Goal: Task Accomplishment & Management: Manage account settings

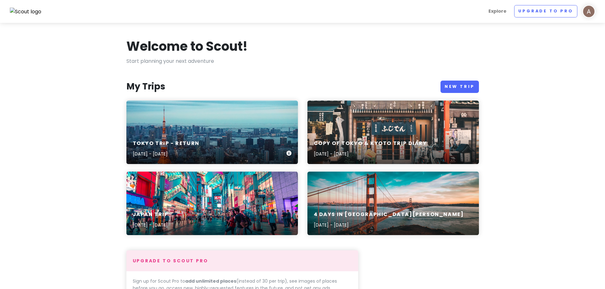
click at [196, 127] on div "Tokyo Trip - Return [DATE] - [DATE]" at bounding box center [212, 133] width 172 height 64
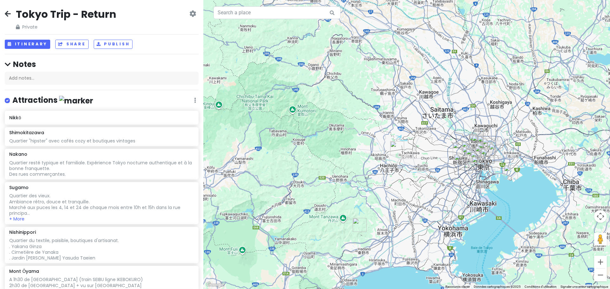
click at [355, 226] on img "Mont Ōyama" at bounding box center [360, 225] width 14 height 14
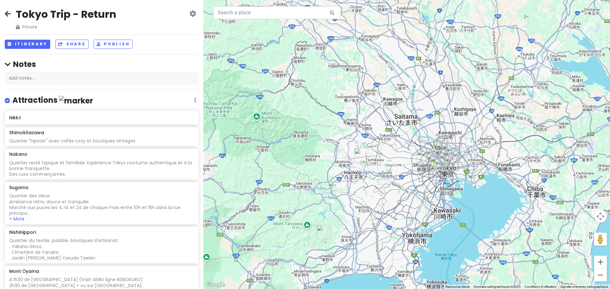
drag, startPoint x: 506, startPoint y: 186, endPoint x: 334, endPoint y: 217, distance: 174.6
click at [335, 217] on div at bounding box center [406, 144] width 407 height 289
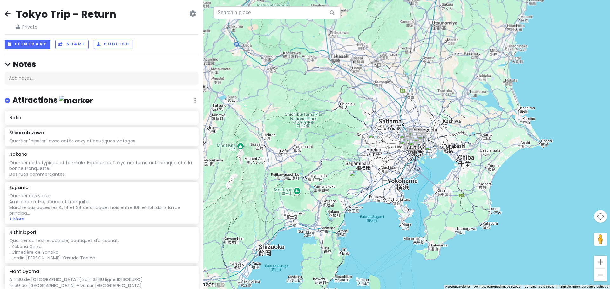
drag, startPoint x: 304, startPoint y: 228, endPoint x: 342, endPoint y: 179, distance: 62.0
click at [342, 179] on div at bounding box center [406, 144] width 407 height 289
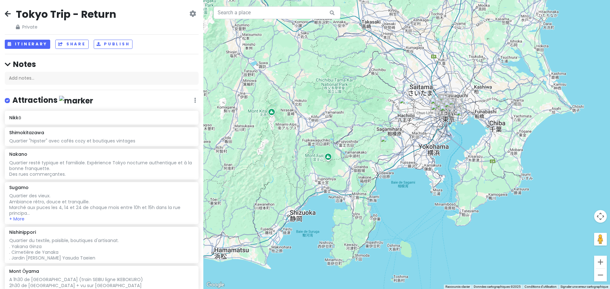
drag, startPoint x: 321, startPoint y: 256, endPoint x: 352, endPoint y: 223, distance: 44.7
click at [352, 223] on div at bounding box center [406, 144] width 407 height 289
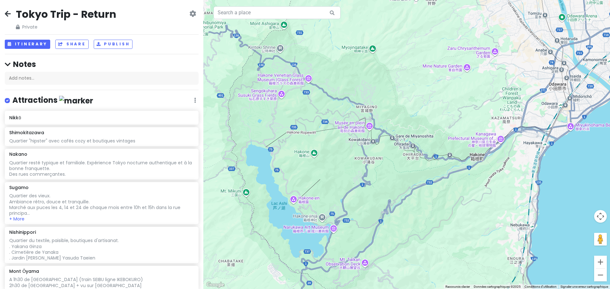
click at [323, 220] on div at bounding box center [406, 144] width 407 height 289
click at [322, 217] on div at bounding box center [406, 144] width 407 height 289
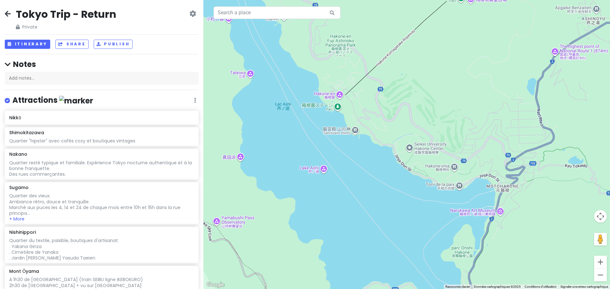
drag, startPoint x: 277, startPoint y: 224, endPoint x: 378, endPoint y: 196, distance: 104.4
click at [381, 193] on div at bounding box center [406, 144] width 407 height 289
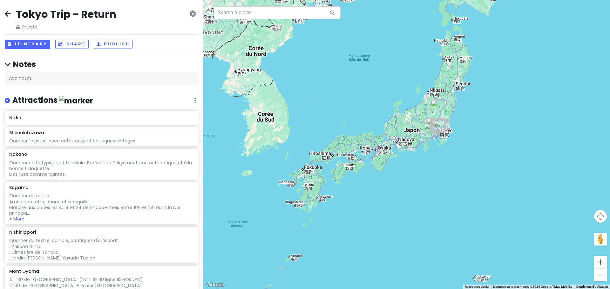
drag, startPoint x: 257, startPoint y: 228, endPoint x: 341, endPoint y: 170, distance: 102.0
click at [341, 170] on div at bounding box center [406, 144] width 407 height 289
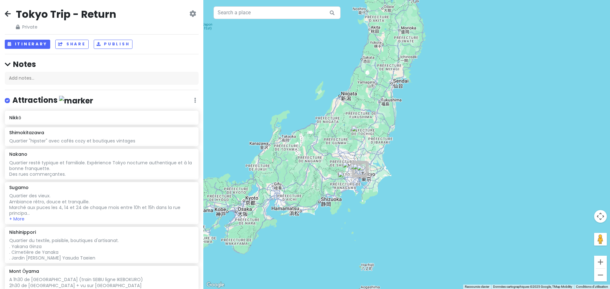
drag, startPoint x: 466, startPoint y: 109, endPoint x: 237, endPoint y: 199, distance: 246.2
click at [237, 199] on div at bounding box center [406, 144] width 407 height 289
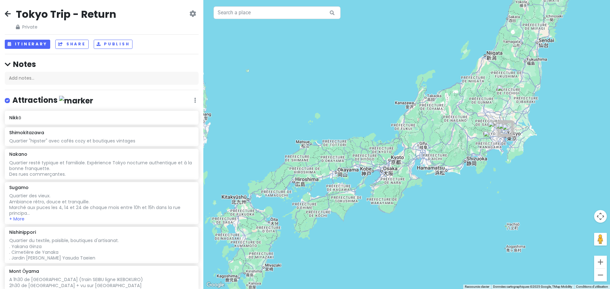
drag, startPoint x: 249, startPoint y: 189, endPoint x: 396, endPoint y: 148, distance: 153.1
click at [396, 148] on div at bounding box center [406, 144] width 407 height 289
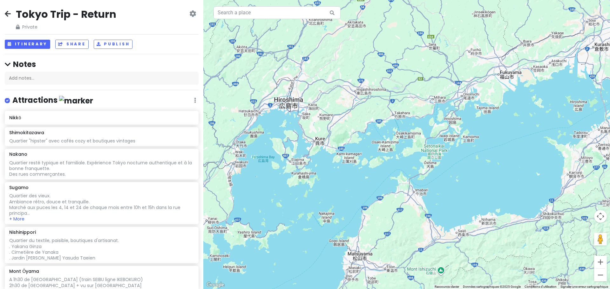
drag, startPoint x: 514, startPoint y: 130, endPoint x: 481, endPoint y: 150, distance: 38.8
click at [481, 150] on div at bounding box center [406, 144] width 407 height 289
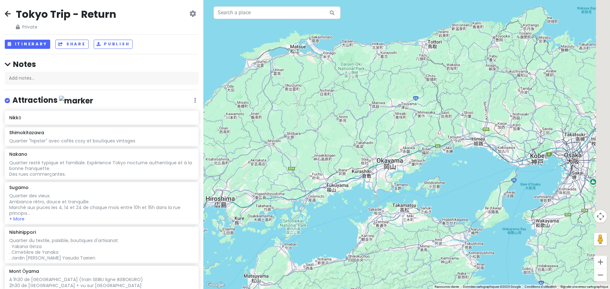
drag, startPoint x: 325, startPoint y: 121, endPoint x: 247, endPoint y: 189, distance: 103.5
click at [282, 159] on div at bounding box center [406, 144] width 407 height 289
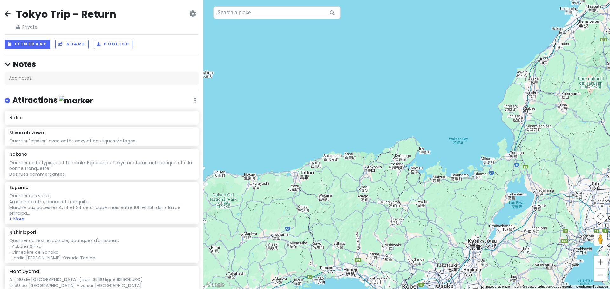
drag, startPoint x: 290, startPoint y: 174, endPoint x: 313, endPoint y: 167, distance: 23.8
click at [313, 167] on div at bounding box center [406, 144] width 407 height 289
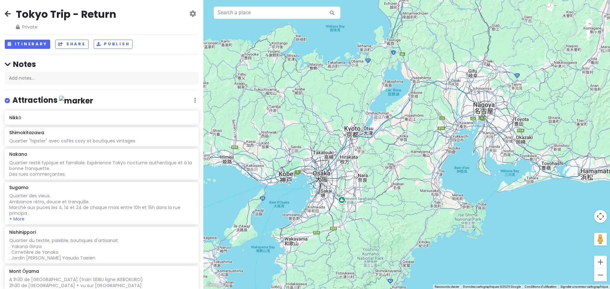
drag, startPoint x: 364, startPoint y: 212, endPoint x: 238, endPoint y: 98, distance: 169.8
click at [238, 98] on div at bounding box center [406, 144] width 407 height 289
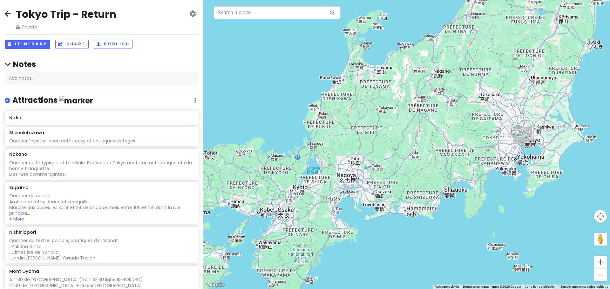
drag, startPoint x: 271, startPoint y: 178, endPoint x: 423, endPoint y: 162, distance: 152.9
click at [423, 162] on div at bounding box center [406, 144] width 407 height 289
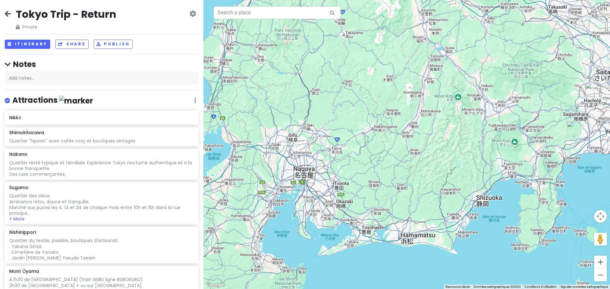
drag, startPoint x: 431, startPoint y: 81, endPoint x: 298, endPoint y: 196, distance: 176.1
click at [299, 196] on div at bounding box center [406, 144] width 407 height 289
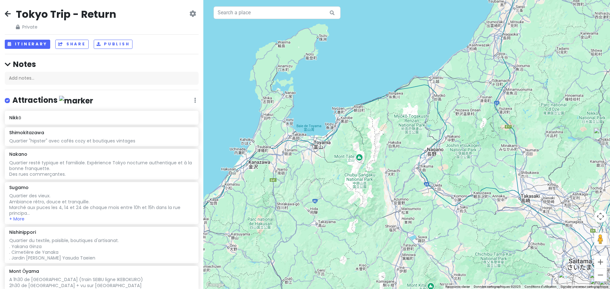
drag, startPoint x: 295, startPoint y: 91, endPoint x: 459, endPoint y: 188, distance: 190.9
click at [459, 188] on div at bounding box center [406, 144] width 407 height 289
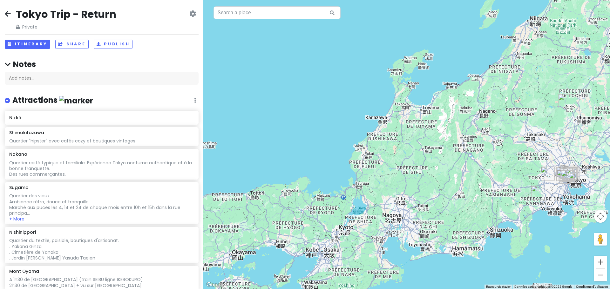
drag, startPoint x: 361, startPoint y: 218, endPoint x: 397, endPoint y: 161, distance: 67.4
click at [397, 161] on div at bounding box center [406, 144] width 407 height 289
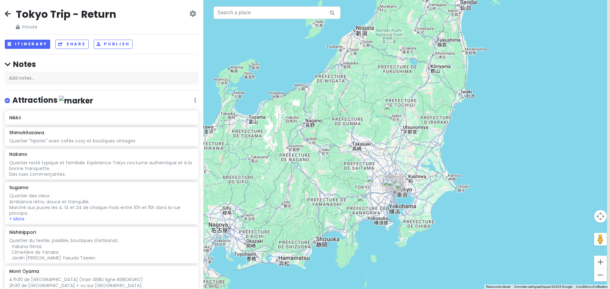
drag, startPoint x: 543, startPoint y: 212, endPoint x: 354, endPoint y: 221, distance: 189.5
click at [354, 221] on div at bounding box center [406, 144] width 407 height 289
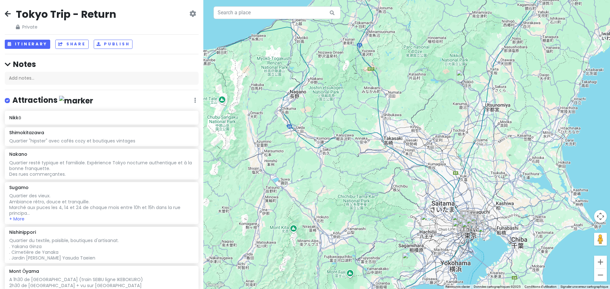
drag, startPoint x: 313, startPoint y: 120, endPoint x: 378, endPoint y: 147, distance: 70.7
click at [378, 147] on div at bounding box center [406, 144] width 407 height 289
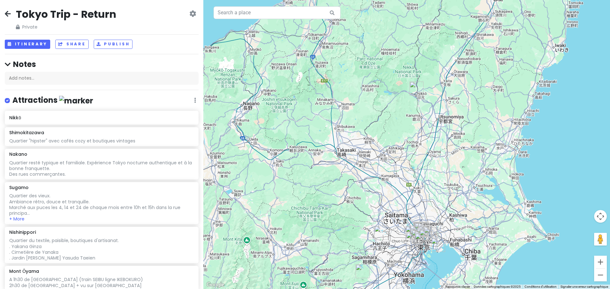
drag, startPoint x: 299, startPoint y: 161, endPoint x: 325, endPoint y: 185, distance: 35.5
click at [325, 185] on div at bounding box center [406, 144] width 407 height 289
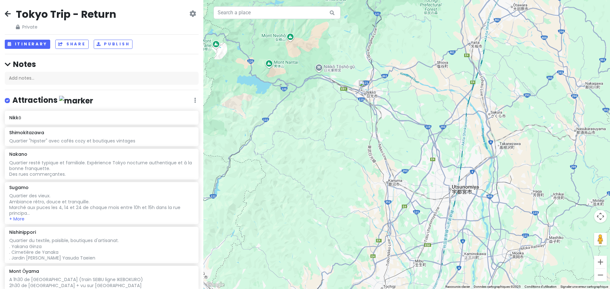
click at [398, 194] on div at bounding box center [406, 144] width 407 height 289
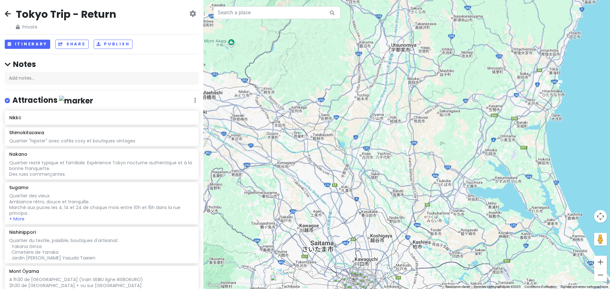
drag, startPoint x: 359, startPoint y: 199, endPoint x: 346, endPoint y: 59, distance: 140.9
click at [346, 62] on div at bounding box center [406, 144] width 407 height 289
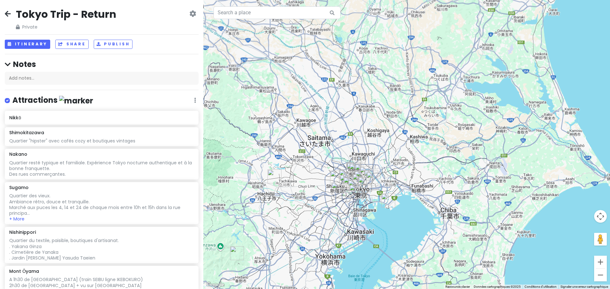
drag, startPoint x: 351, startPoint y: 204, endPoint x: 348, endPoint y: 97, distance: 107.1
click at [348, 96] on div at bounding box center [406, 144] width 407 height 289
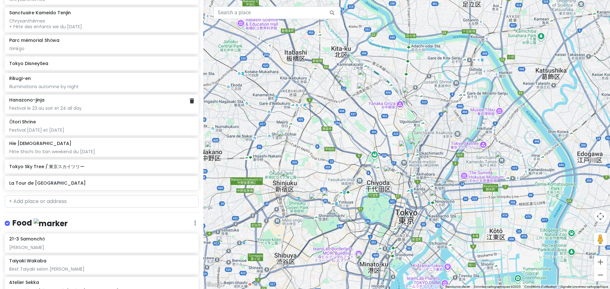
scroll to position [349, 0]
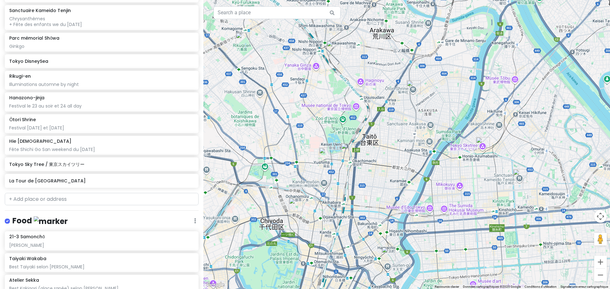
drag, startPoint x: 439, startPoint y: 112, endPoint x: 368, endPoint y: 136, distance: 75.3
click at [368, 136] on div at bounding box center [406, 144] width 407 height 289
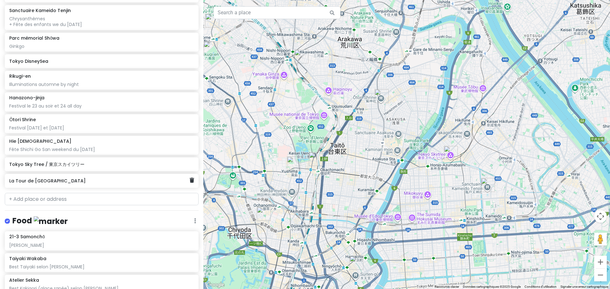
click at [57, 186] on div "La Tour de [GEOGRAPHIC_DATA]" at bounding box center [102, 181] width 194 height 14
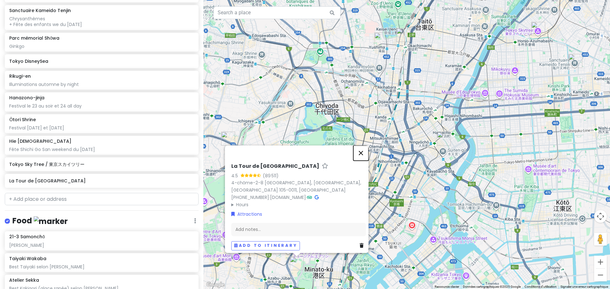
click at [366, 158] on button "Fermer" at bounding box center [360, 152] width 15 height 15
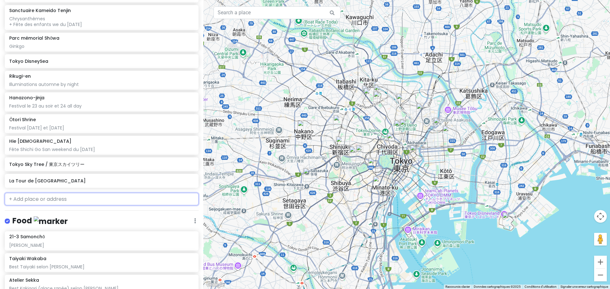
click at [44, 200] on input "text" at bounding box center [102, 199] width 194 height 13
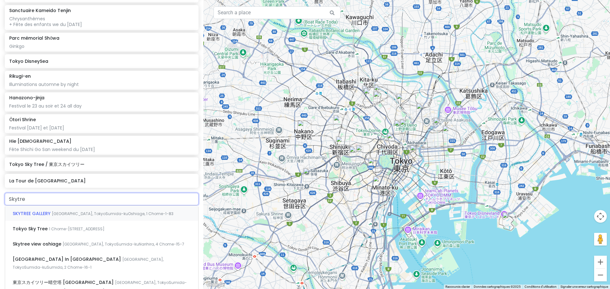
type input "Skytree"
click at [53, 226] on span "1 Chome-[STREET_ADDRESS]" at bounding box center [77, 228] width 56 height 5
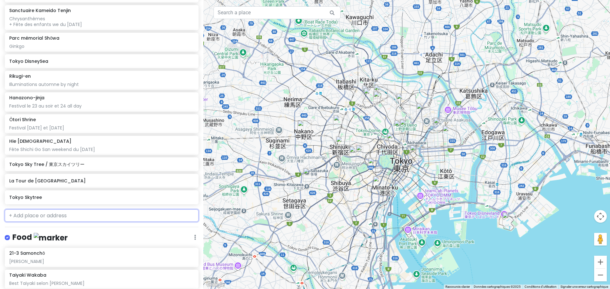
scroll to position [366, 0]
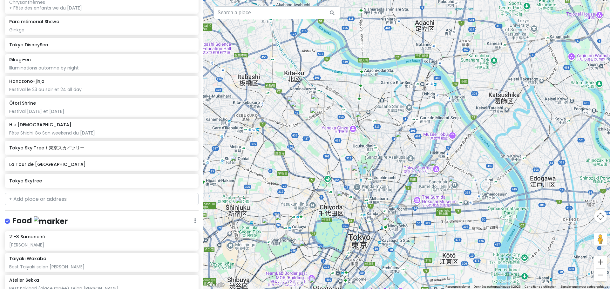
drag, startPoint x: 291, startPoint y: 131, endPoint x: 324, endPoint y: 138, distance: 33.8
click at [324, 138] on div at bounding box center [406, 144] width 407 height 289
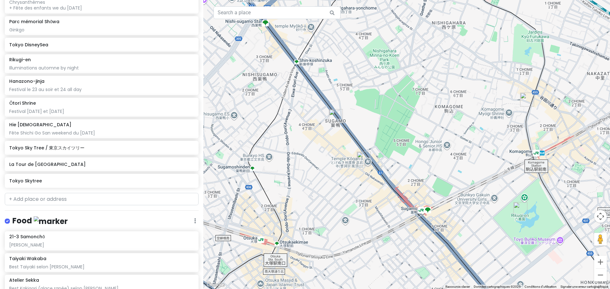
click at [333, 114] on img "Sugamo" at bounding box center [336, 116] width 14 height 14
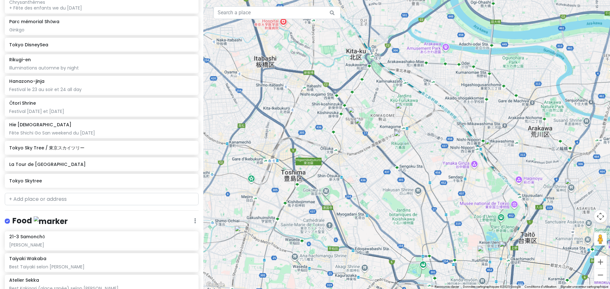
drag, startPoint x: 309, startPoint y: 207, endPoint x: 340, endPoint y: 154, distance: 61.6
click at [340, 154] on div at bounding box center [406, 144] width 407 height 289
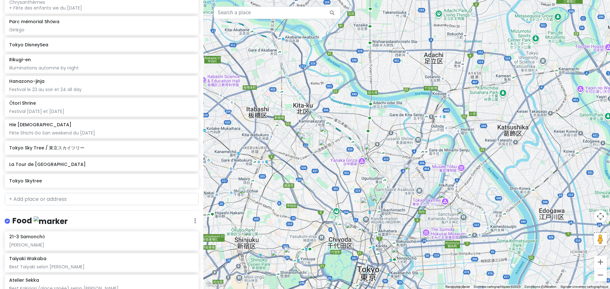
drag, startPoint x: 442, startPoint y: 142, endPoint x: 340, endPoint y: 165, distance: 104.9
click at [340, 165] on div at bounding box center [406, 144] width 407 height 289
click at [62, 199] on input "text" at bounding box center [102, 199] width 194 height 13
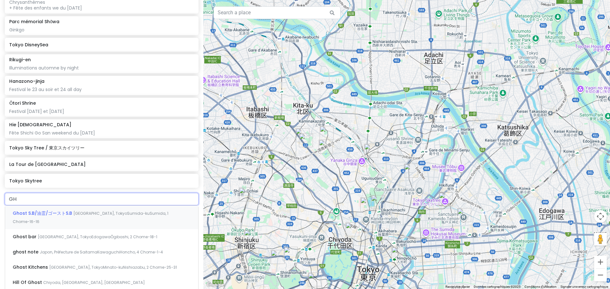
type input "G"
type input "Gotoku"
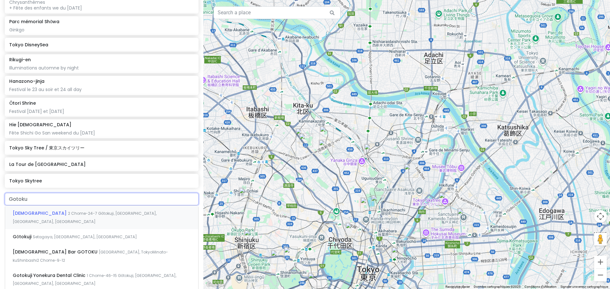
click at [71, 209] on div "[DEMOGRAPHIC_DATA] 2 Chome-24-7 Gōtokuji, [GEOGRAPHIC_DATA], [GEOGRAPHIC_DATA],…" at bounding box center [101, 218] width 193 height 24
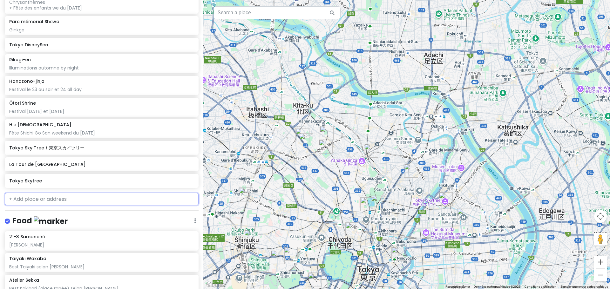
scroll to position [382, 0]
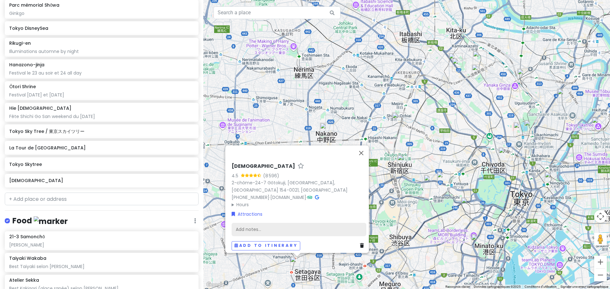
click at [258, 225] on div "Add notes..." at bounding box center [299, 229] width 135 height 13
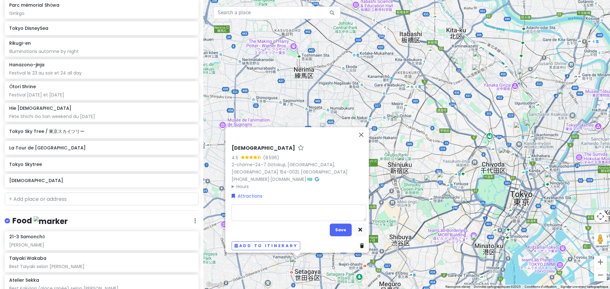
type textarea "x"
type textarea "M"
type textarea "x"
type textarea "Ma"
type textarea "x"
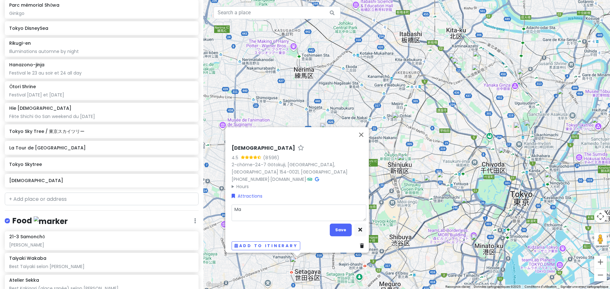
type textarea "Man"
type textarea "x"
type textarea "Mane"
type textarea "x"
type textarea "Manek"
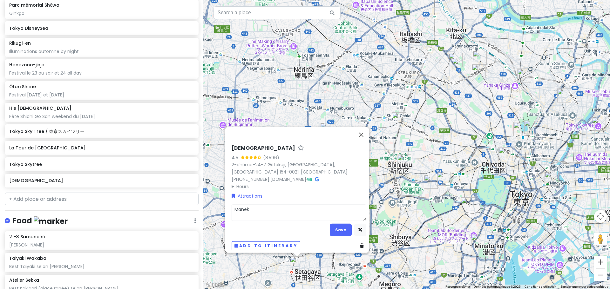
type textarea "x"
type textarea "Maneki"
type textarea "x"
type textarea "Manekin"
type textarea "x"
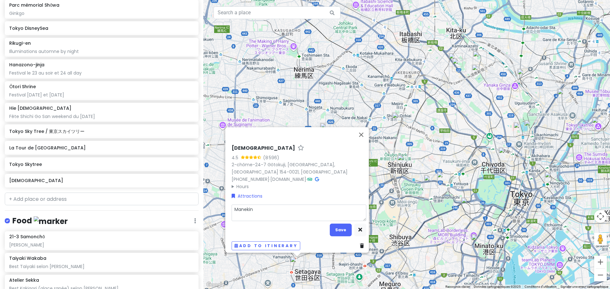
type textarea "Manekine"
type textarea "x"
type textarea "Manekinek"
type textarea "x"
type textarea "Manekineko"
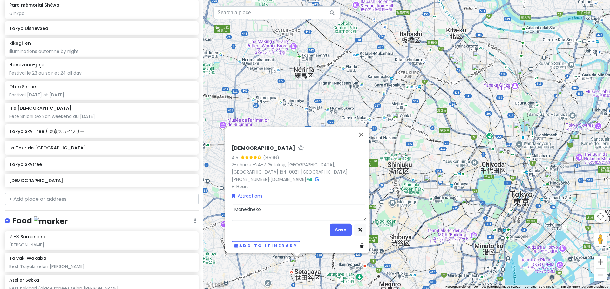
click at [233, 205] on textarea "Manekineko" at bounding box center [299, 213] width 135 height 17
type textarea "x"
type textarea "TManekineko"
type textarea "x"
type textarea "TeManekineko"
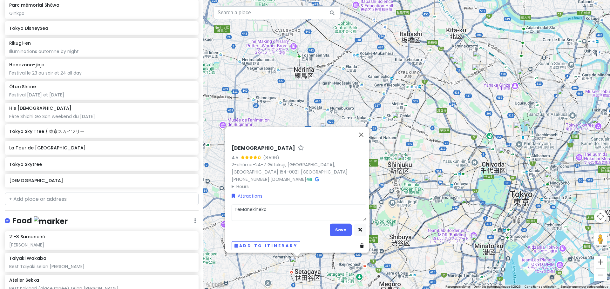
type textarea "x"
type textarea "[DEMOGRAPHIC_DATA]"
type textarea "x"
type textarea "TempManekineko"
type textarea "x"
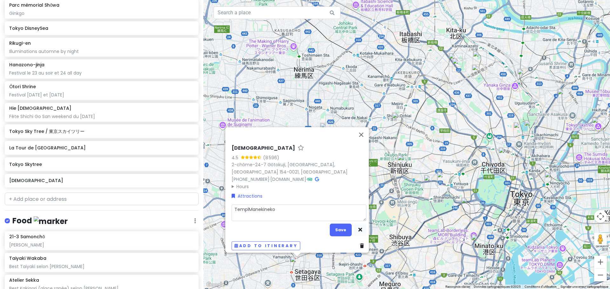
type textarea "[DEMOGRAPHIC_DATA]"
type textarea "x"
type textarea "Temple Manekineko"
type textarea "x"
type textarea "[DEMOGRAPHIC_DATA] [DEMOGRAPHIC_DATA]"
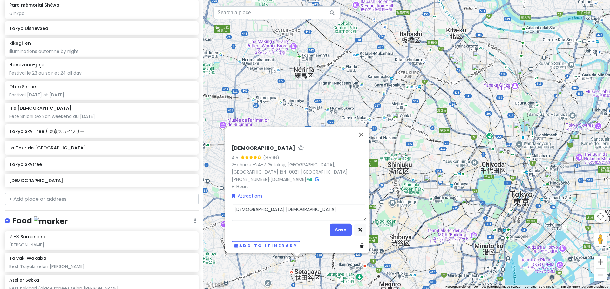
type textarea "x"
type textarea "Temple plManekineko"
type textarea "x"
type textarea "[DEMOGRAPHIC_DATA] pleManekineko"
type textarea "x"
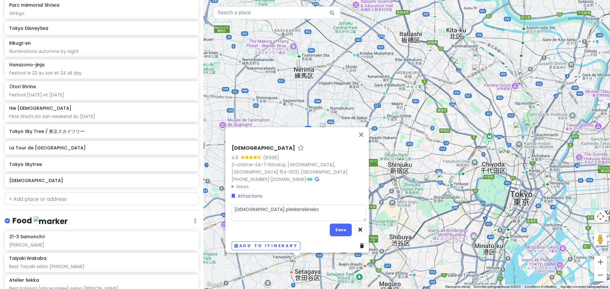
type textarea "[DEMOGRAPHIC_DATA] pleiManekineko"
type textarea "x"
type textarea "[DEMOGRAPHIC_DATA] pleinManekineko"
type textarea "x"
type textarea "Temple plein Manekineko"
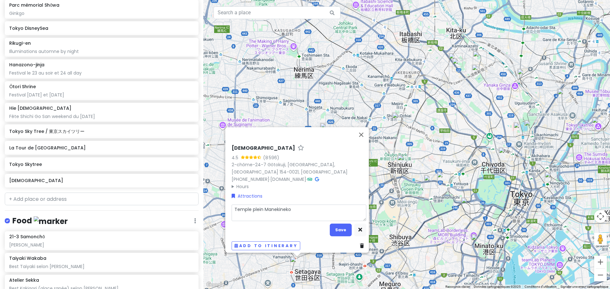
type textarea "x"
type textarea "[DEMOGRAPHIC_DATA] plein dManekineko"
type textarea "x"
type textarea "Temple plein de Manekineko"
type textarea "x"
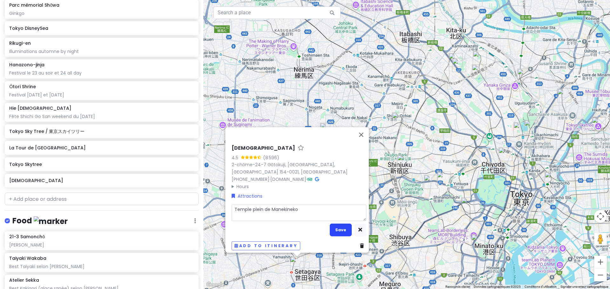
type textarea "Temple plein de Manekineko"
click at [332, 226] on button "Save" at bounding box center [341, 230] width 22 height 12
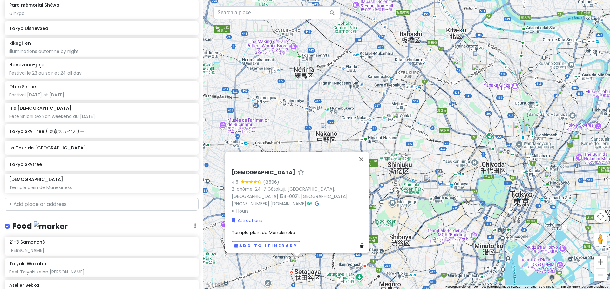
scroll to position [388, 0]
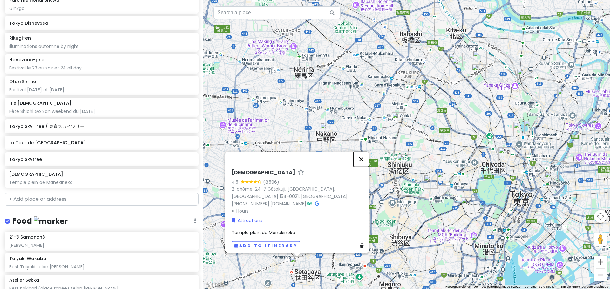
click at [366, 157] on button "Fermer" at bounding box center [361, 159] width 15 height 15
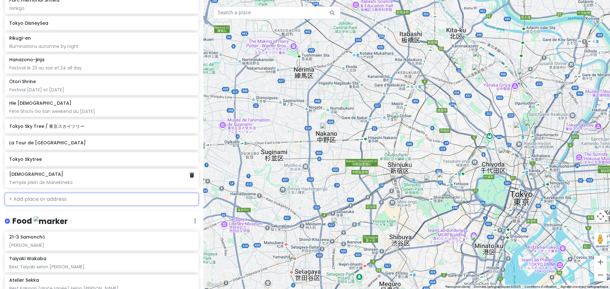
click at [85, 176] on div "[DEMOGRAPHIC_DATA]" at bounding box center [101, 175] width 185 height 6
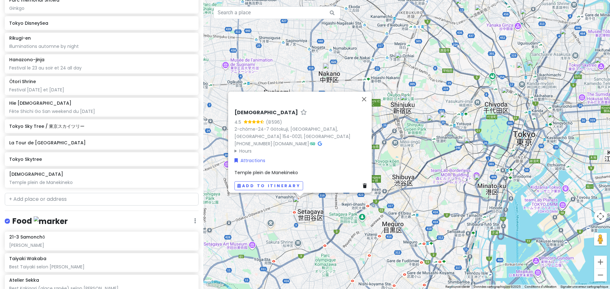
drag, startPoint x: 314, startPoint y: 275, endPoint x: 317, endPoint y: 214, distance: 61.1
click at [317, 214] on div "[GEOGRAPHIC_DATA] 4.5 (8 596) 2-chōme-24-7 Gōtokuji, [GEOGRAPHIC_DATA] 154-0021…" at bounding box center [406, 144] width 407 height 289
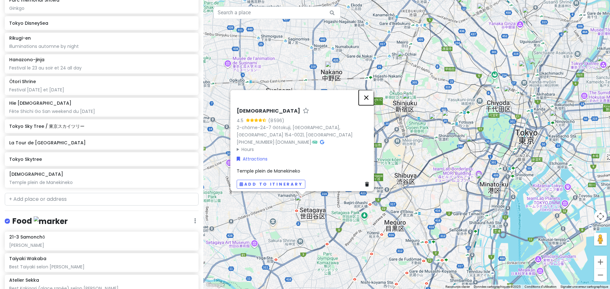
click at [369, 93] on button "Fermer" at bounding box center [366, 97] width 15 height 15
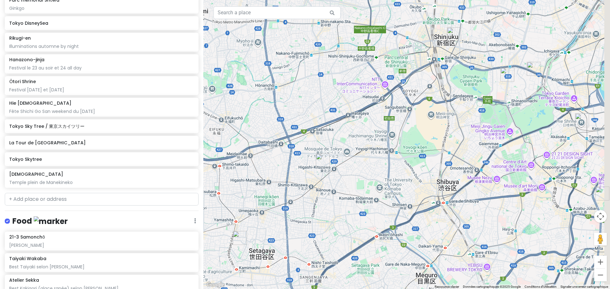
drag, startPoint x: 437, startPoint y: 163, endPoint x: 292, endPoint y: 224, distance: 157.4
click at [292, 224] on div at bounding box center [406, 144] width 407 height 289
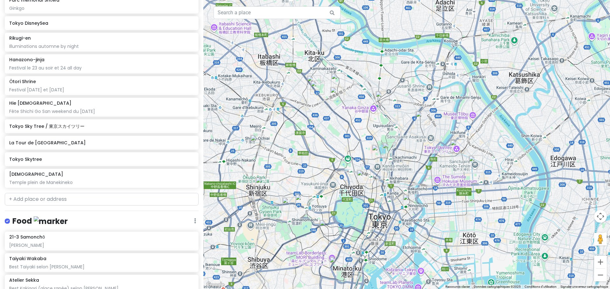
drag, startPoint x: 479, startPoint y: 141, endPoint x: 355, endPoint y: 197, distance: 135.6
click at [355, 197] on div at bounding box center [406, 144] width 407 height 289
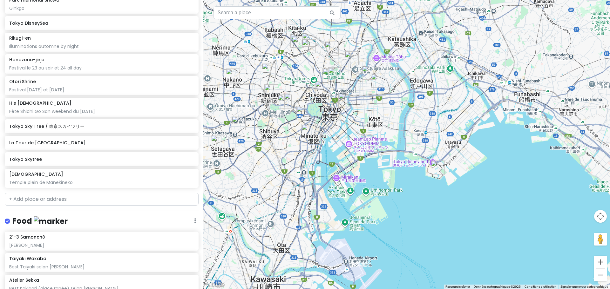
drag, startPoint x: 405, startPoint y: 253, endPoint x: 368, endPoint y: 173, distance: 87.7
click at [368, 173] on div at bounding box center [406, 144] width 407 height 289
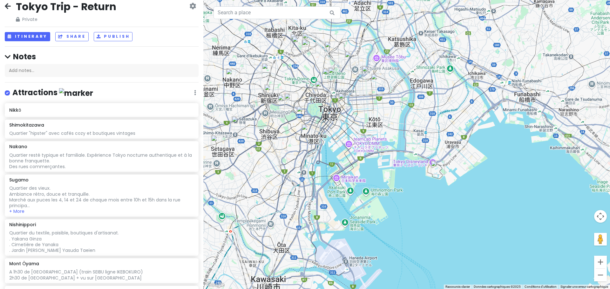
scroll to position [0, 0]
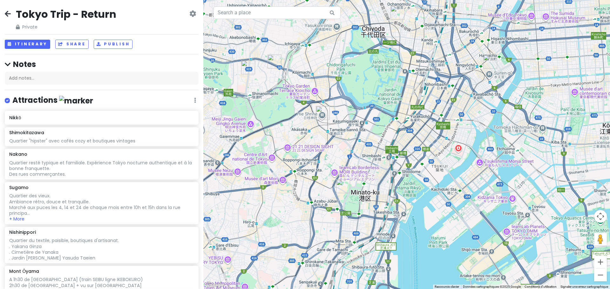
drag, startPoint x: 306, startPoint y: 117, endPoint x: 349, endPoint y: 112, distance: 43.1
click at [349, 112] on div at bounding box center [406, 144] width 407 height 289
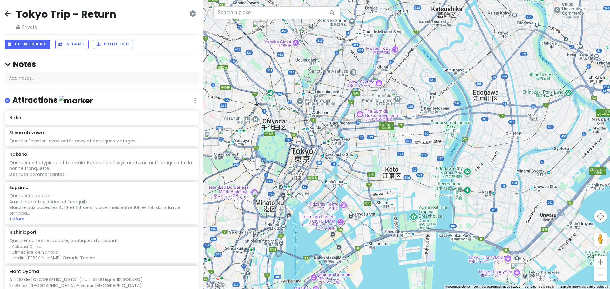
drag, startPoint x: 369, startPoint y: 64, endPoint x: 280, endPoint y: 139, distance: 116.5
click at [280, 139] on div at bounding box center [406, 144] width 407 height 289
click at [284, 109] on img "Udon Maruka" at bounding box center [286, 111] width 14 height 14
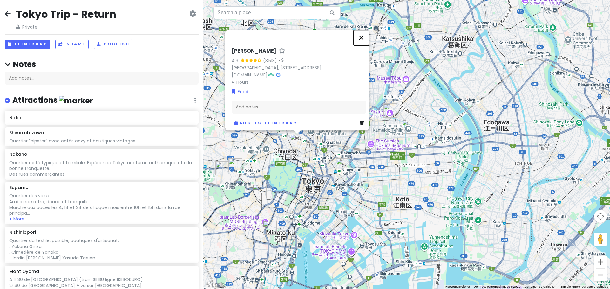
click at [365, 30] on button "Fermer" at bounding box center [361, 37] width 15 height 15
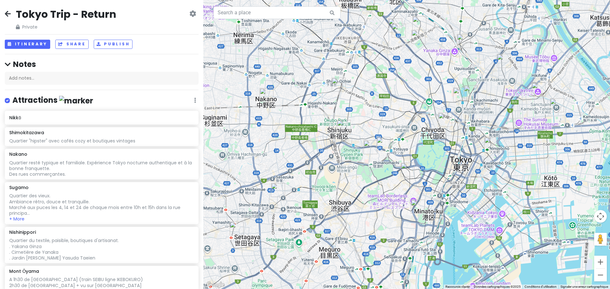
drag, startPoint x: 259, startPoint y: 197, endPoint x: 381, endPoint y: 174, distance: 124.0
click at [381, 174] on div at bounding box center [406, 144] width 407 height 289
click at [373, 134] on div at bounding box center [406, 144] width 407 height 289
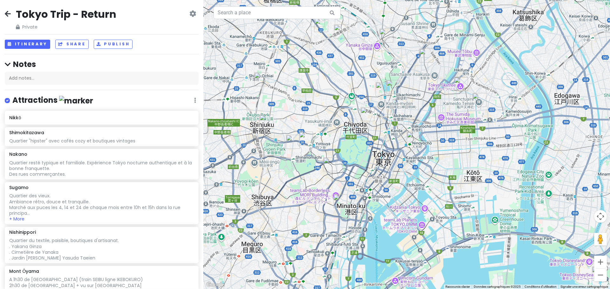
drag, startPoint x: 463, startPoint y: 172, endPoint x: 296, endPoint y: 161, distance: 167.4
click at [296, 161] on div at bounding box center [406, 144] width 407 height 289
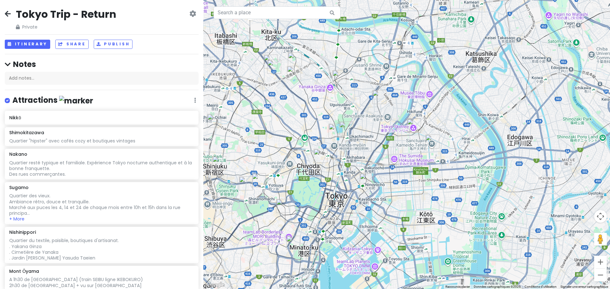
drag, startPoint x: 345, startPoint y: 184, endPoint x: 356, endPoint y: 190, distance: 12.8
click at [356, 190] on div at bounding box center [406, 144] width 407 height 289
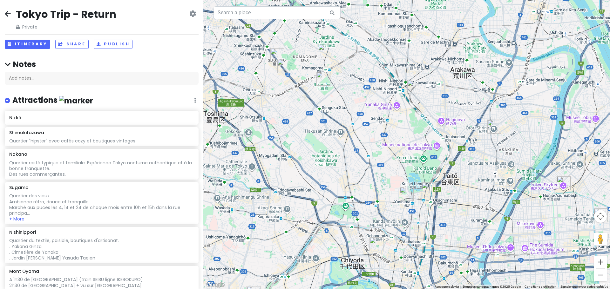
drag, startPoint x: 352, startPoint y: 97, endPoint x: 332, endPoint y: 188, distance: 93.6
click at [332, 188] on div at bounding box center [406, 144] width 407 height 289
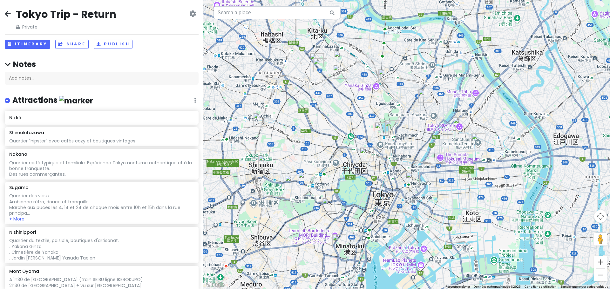
drag, startPoint x: 419, startPoint y: 217, endPoint x: 390, endPoint y: 126, distance: 95.1
click at [390, 126] on div at bounding box center [406, 144] width 407 height 289
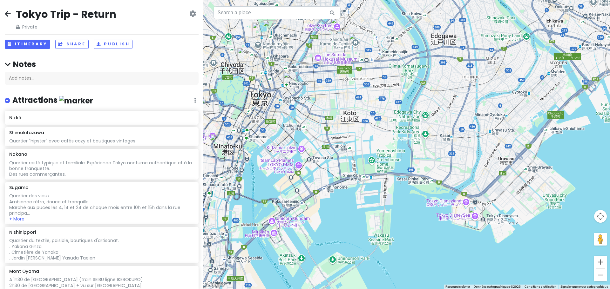
drag, startPoint x: 501, startPoint y: 188, endPoint x: 383, endPoint y: 138, distance: 127.8
click at [383, 138] on div at bounding box center [406, 144] width 407 height 289
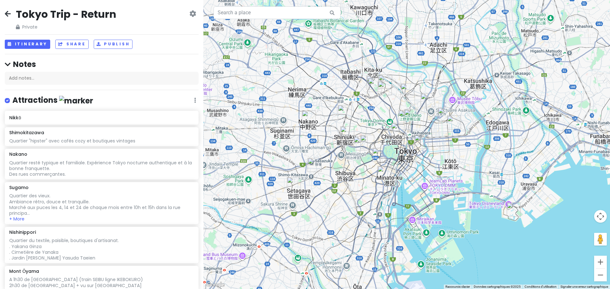
drag, startPoint x: 355, startPoint y: 114, endPoint x: 438, endPoint y: 152, distance: 91.7
click at [438, 152] on div at bounding box center [406, 144] width 407 height 289
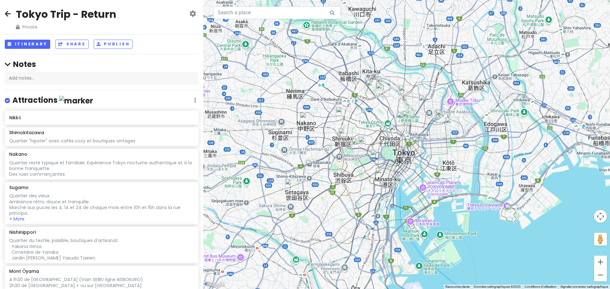
click at [402, 117] on img "Yushima Tenjin Shrine" at bounding box center [403, 119] width 14 height 14
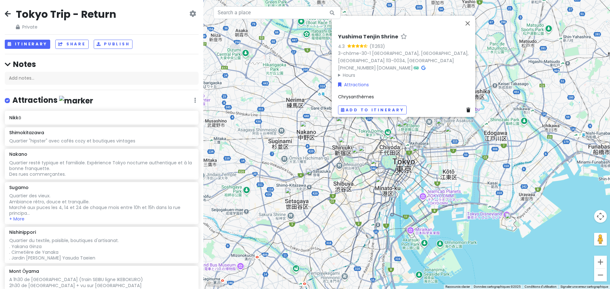
click at [321, 118] on div "Yushima Tenjin Shrine 4.3 (11 263) 3-chōme-30-1 [GEOGRAPHIC_DATA], [GEOGRAPHIC_…" at bounding box center [406, 144] width 407 height 289
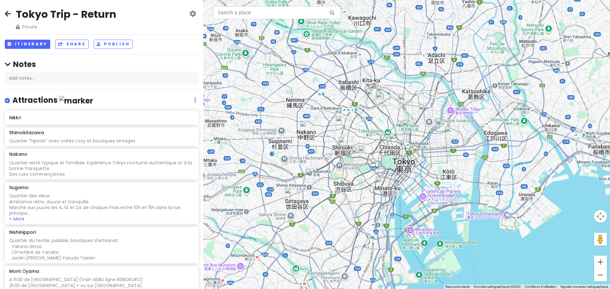
click at [308, 131] on img "Nakano" at bounding box center [307, 128] width 14 height 14
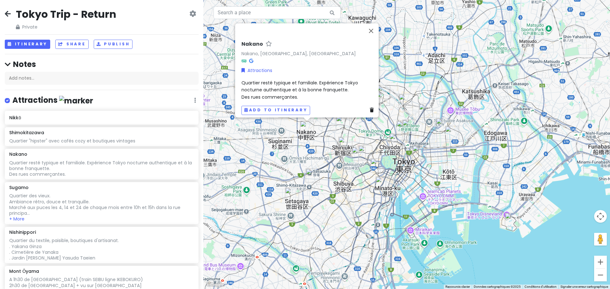
click at [332, 131] on div "[PERSON_NAME], [GEOGRAPHIC_DATA], [GEOGRAPHIC_DATA] Attractions Quartier resté …" at bounding box center [406, 144] width 407 height 289
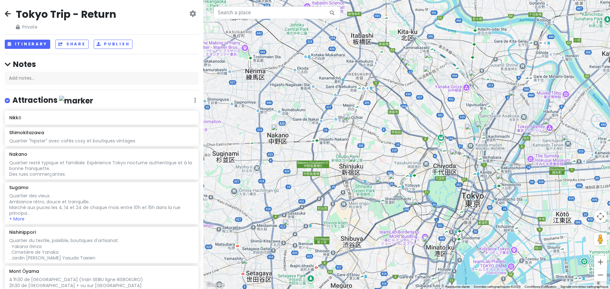
click at [405, 57] on img "Sugamo" at bounding box center [407, 62] width 14 height 14
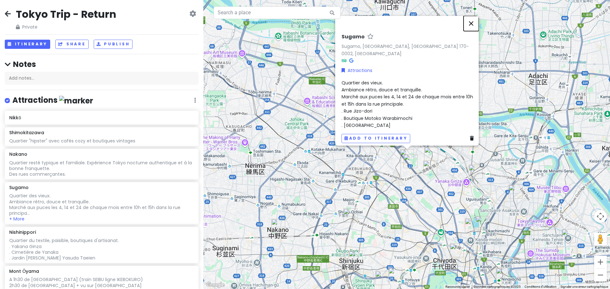
click at [472, 27] on button "Fermer" at bounding box center [470, 23] width 15 height 15
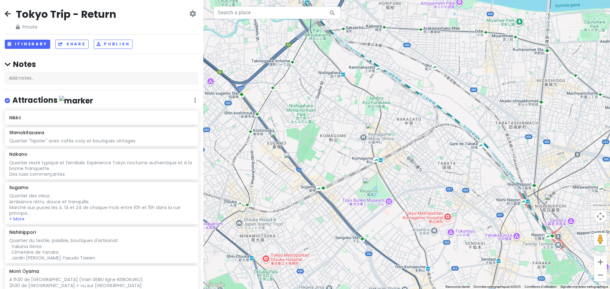
click at [6, 14] on icon at bounding box center [8, 13] width 6 height 5
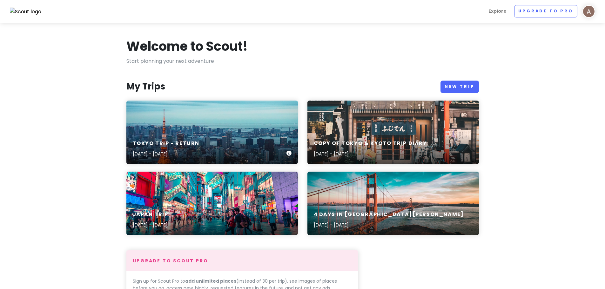
click at [226, 138] on div "Tokyo Trip - Return [DATE] - [DATE]" at bounding box center [212, 149] width 172 height 30
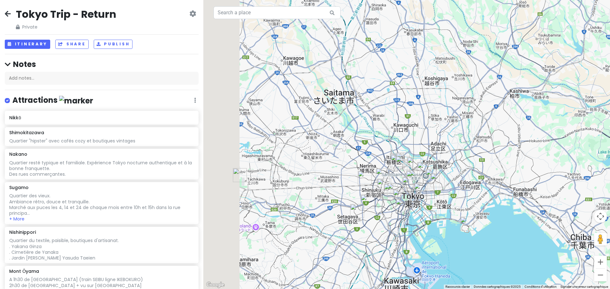
drag, startPoint x: 271, startPoint y: 147, endPoint x: 352, endPoint y: 138, distance: 81.2
click at [352, 138] on div at bounding box center [406, 144] width 407 height 289
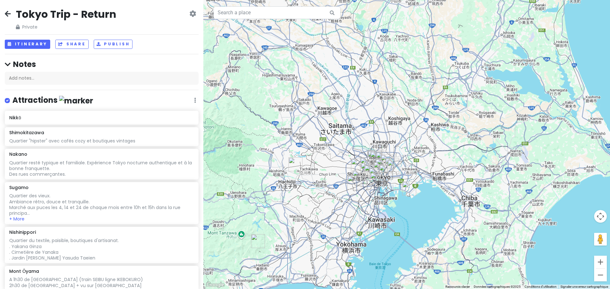
drag, startPoint x: 340, startPoint y: 147, endPoint x: 305, endPoint y: 157, distance: 36.8
click at [305, 157] on div at bounding box center [406, 144] width 407 height 289
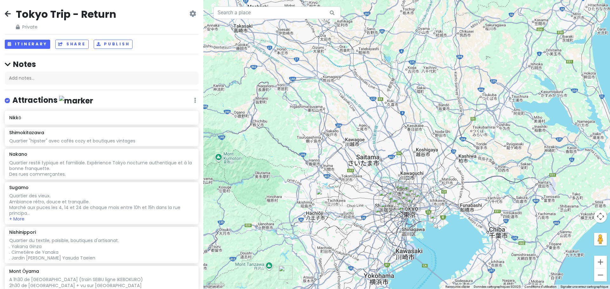
drag, startPoint x: 267, startPoint y: 100, endPoint x: 373, endPoint y: 150, distance: 116.7
click at [373, 150] on div at bounding box center [406, 144] width 407 height 289
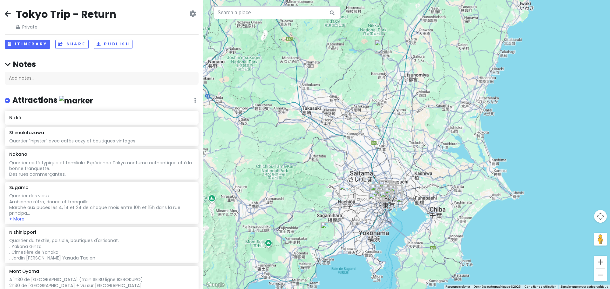
drag, startPoint x: 301, startPoint y: 61, endPoint x: 327, endPoint y: 113, distance: 57.4
click at [327, 113] on div at bounding box center [406, 144] width 407 height 289
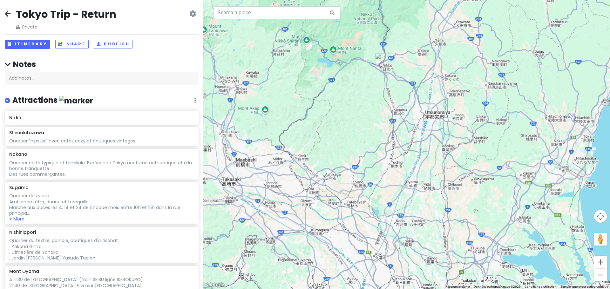
drag, startPoint x: 489, startPoint y: 65, endPoint x: 351, endPoint y: 240, distance: 223.7
click at [352, 240] on div at bounding box center [406, 144] width 407 height 289
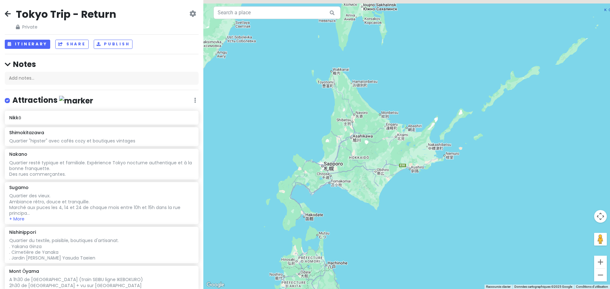
drag, startPoint x: 338, startPoint y: 49, endPoint x: 326, endPoint y: 223, distance: 174.5
click at [326, 223] on div at bounding box center [406, 144] width 407 height 289
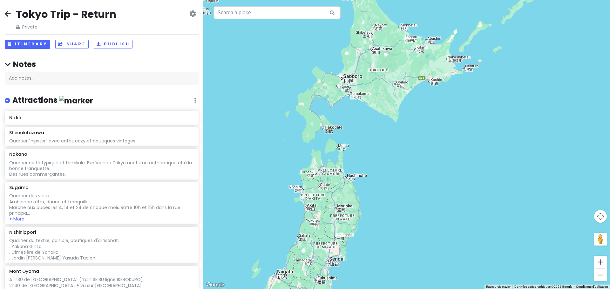
drag, startPoint x: 330, startPoint y: 231, endPoint x: 354, endPoint y: 122, distance: 111.9
click at [354, 122] on div at bounding box center [406, 144] width 407 height 289
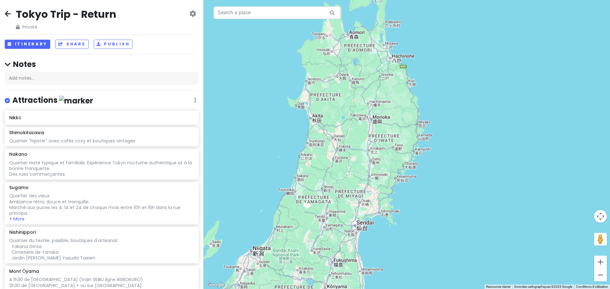
drag, startPoint x: 315, startPoint y: 229, endPoint x: 327, endPoint y: 125, distance: 105.5
click at [326, 134] on div at bounding box center [406, 144] width 407 height 289
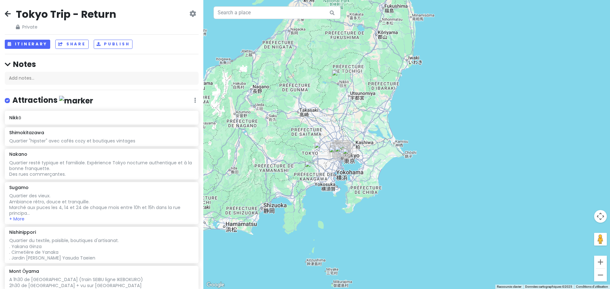
drag, startPoint x: 338, startPoint y: 136, endPoint x: 338, endPoint y: 176, distance: 40.0
click at [338, 176] on div at bounding box center [406, 144] width 407 height 289
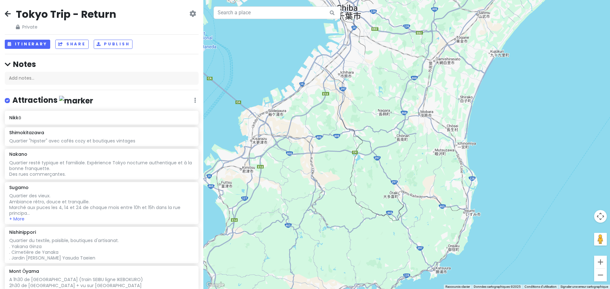
drag, startPoint x: 473, startPoint y: 237, endPoint x: 324, endPoint y: 52, distance: 237.5
click at [324, 52] on div at bounding box center [406, 144] width 407 height 289
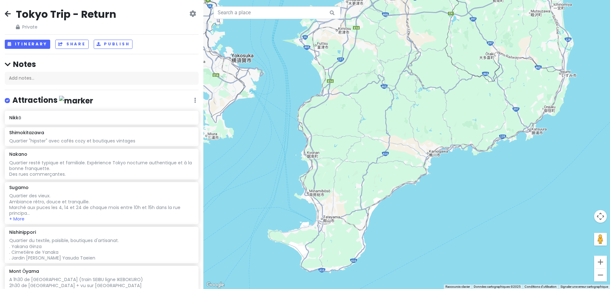
drag, startPoint x: 321, startPoint y: 169, endPoint x: 398, endPoint y: 48, distance: 143.5
click at [398, 48] on div at bounding box center [406, 144] width 407 height 289
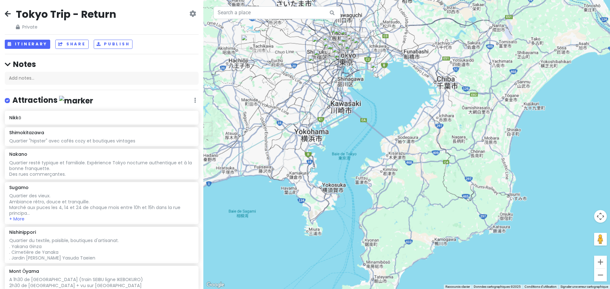
drag, startPoint x: 288, startPoint y: 126, endPoint x: 347, endPoint y: 199, distance: 93.6
click at [347, 208] on div at bounding box center [406, 144] width 407 height 289
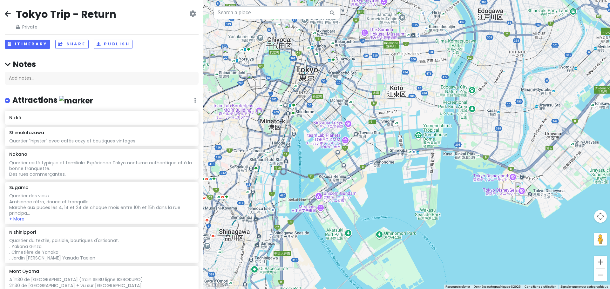
drag, startPoint x: 301, startPoint y: 96, endPoint x: 411, endPoint y: 164, distance: 129.0
click at [411, 164] on div at bounding box center [406, 144] width 407 height 289
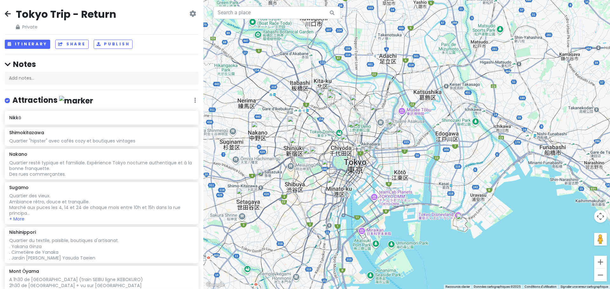
drag, startPoint x: 302, startPoint y: 92, endPoint x: 388, endPoint y: 158, distance: 108.8
click at [388, 158] on div at bounding box center [406, 144] width 407 height 289
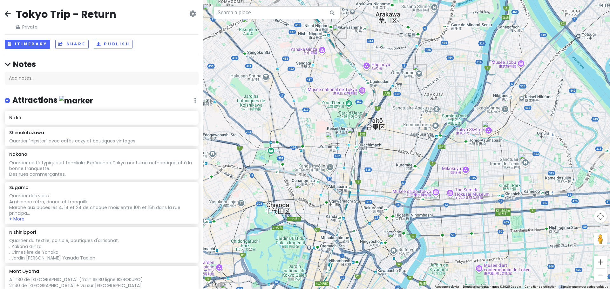
drag, startPoint x: 288, startPoint y: 146, endPoint x: 316, endPoint y: 185, distance: 47.2
click at [316, 185] on div at bounding box center [406, 144] width 407 height 289
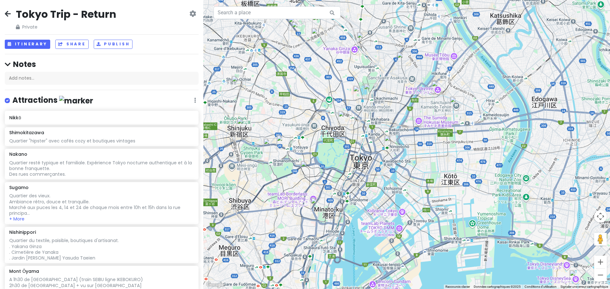
drag, startPoint x: 301, startPoint y: 151, endPoint x: 310, endPoint y: 125, distance: 27.4
click at [310, 125] on div at bounding box center [406, 144] width 407 height 289
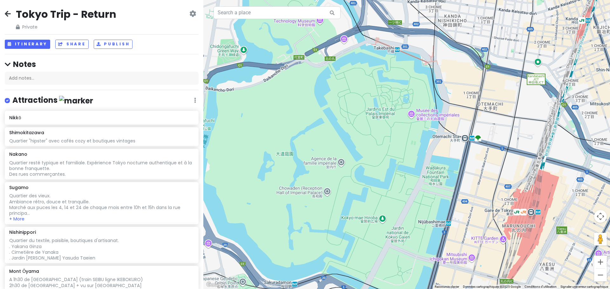
drag, startPoint x: 259, startPoint y: 174, endPoint x: 353, endPoint y: 196, distance: 96.5
click at [353, 196] on div at bounding box center [406, 144] width 407 height 289
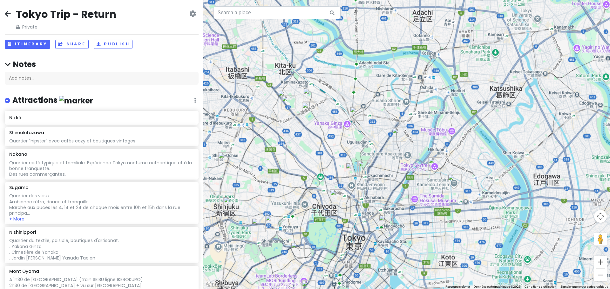
drag, startPoint x: 409, startPoint y: 107, endPoint x: 370, endPoint y: 156, distance: 62.4
click at [370, 156] on div at bounding box center [406, 144] width 407 height 289
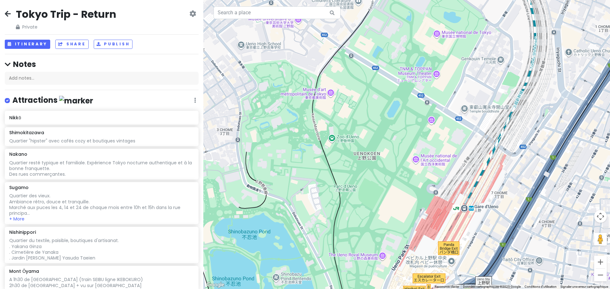
click at [334, 138] on div at bounding box center [406, 144] width 407 height 289
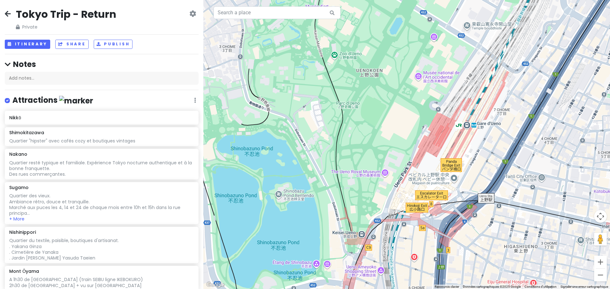
drag, startPoint x: 349, startPoint y: 202, endPoint x: 352, endPoint y: 118, distance: 84.2
click at [352, 118] on div at bounding box center [406, 144] width 407 height 289
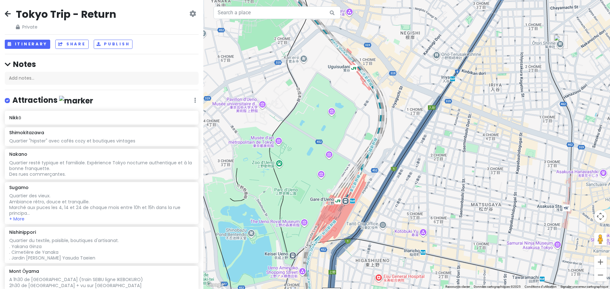
drag, startPoint x: 372, startPoint y: 133, endPoint x: 315, endPoint y: 173, distance: 69.1
click at [315, 173] on div at bounding box center [406, 144] width 407 height 289
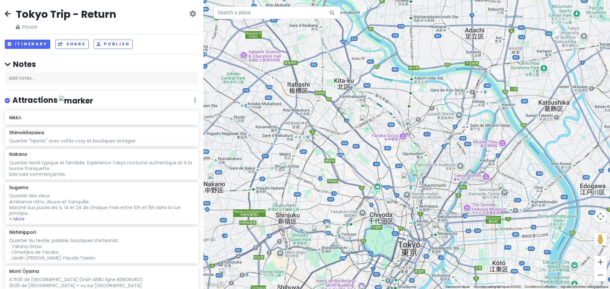
drag, startPoint x: 285, startPoint y: 162, endPoint x: 392, endPoint y: 158, distance: 107.1
click at [392, 158] on div at bounding box center [406, 144] width 407 height 289
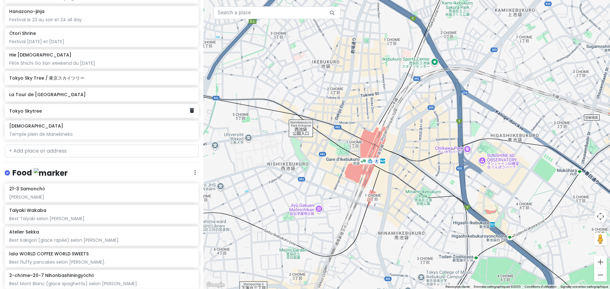
scroll to position [445, 0]
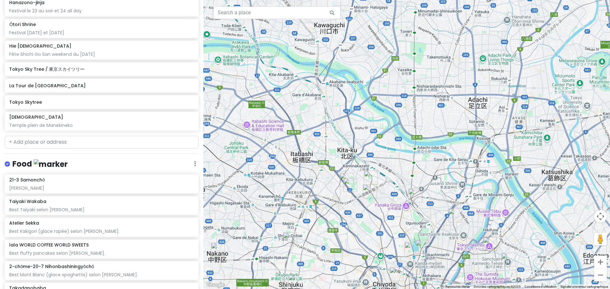
drag, startPoint x: 394, startPoint y: 218, endPoint x: 391, endPoint y: 267, distance: 48.7
click at [391, 267] on div at bounding box center [406, 144] width 407 height 289
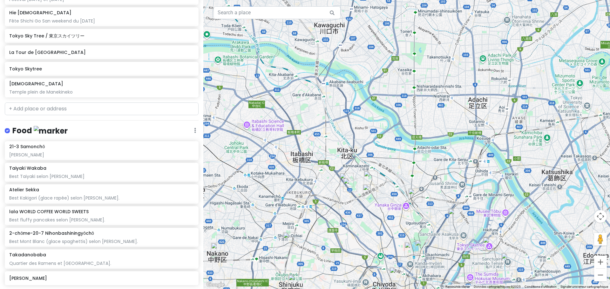
scroll to position [438, 0]
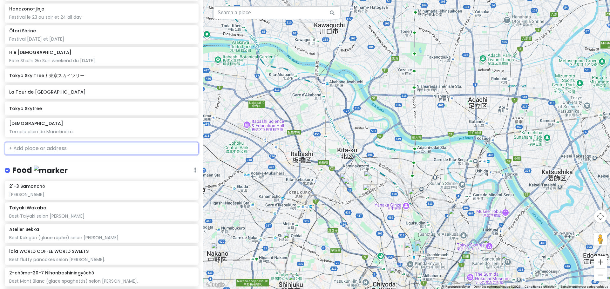
click at [33, 144] on input "text" at bounding box center [102, 148] width 194 height 13
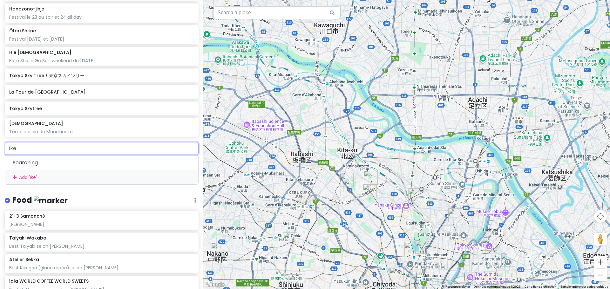
type input "Ikeb"
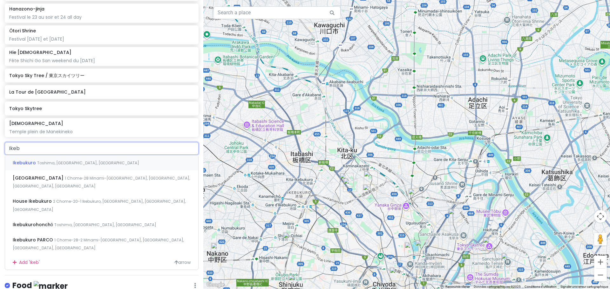
click at [46, 160] on div "Ikebukuro Toshima, [GEOGRAPHIC_DATA], [GEOGRAPHIC_DATA]" at bounding box center [101, 162] width 193 height 15
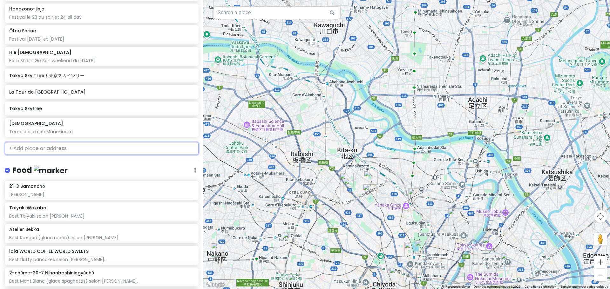
scroll to position [455, 0]
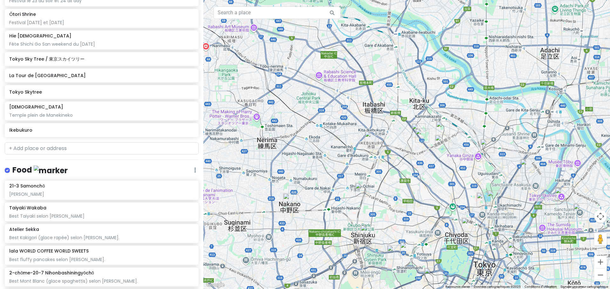
drag, startPoint x: 289, startPoint y: 229, endPoint x: 361, endPoint y: 179, distance: 88.1
click at [361, 179] on div at bounding box center [406, 144] width 407 height 289
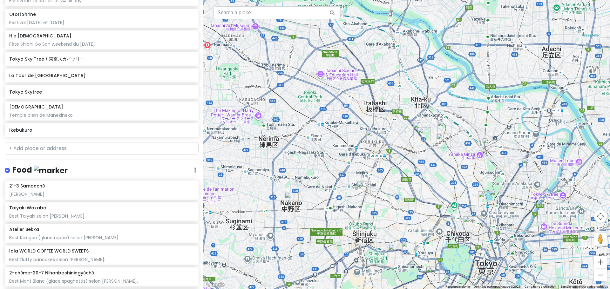
click at [290, 200] on img "Nakano" at bounding box center [292, 199] width 14 height 14
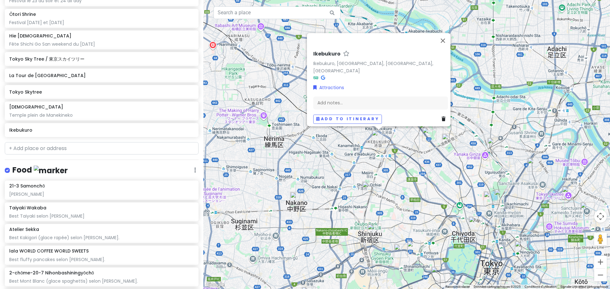
click at [294, 199] on img "Nakano" at bounding box center [297, 199] width 14 height 14
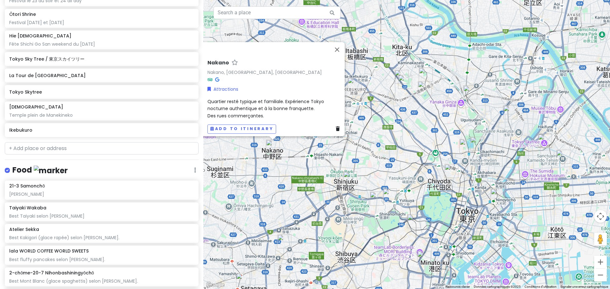
drag, startPoint x: 351, startPoint y: 251, endPoint x: 329, endPoint y: 212, distance: 43.8
click at [329, 212] on div "[PERSON_NAME], [GEOGRAPHIC_DATA], [GEOGRAPHIC_DATA] Attractions Quartier resté …" at bounding box center [406, 144] width 407 height 289
click at [278, 243] on img "Shimokitazawa" at bounding box center [284, 242] width 14 height 14
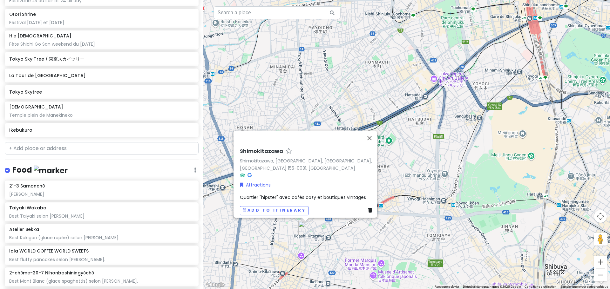
drag, startPoint x: 278, startPoint y: 271, endPoint x: 290, endPoint y: 251, distance: 23.4
click at [290, 251] on div "Shimokitazawa Shimokitazawa, [GEOGRAPHIC_DATA], [GEOGRAPHIC_DATA], [GEOGRAPHIC_…" at bounding box center [406, 144] width 407 height 289
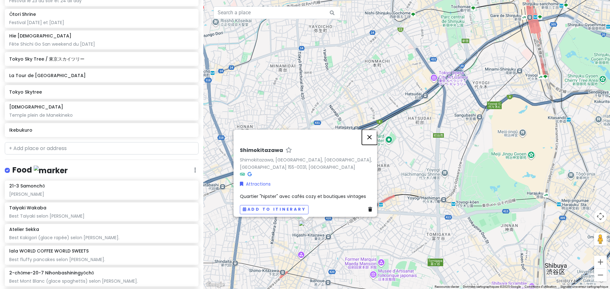
click at [372, 135] on button "Fermer" at bounding box center [369, 137] width 15 height 15
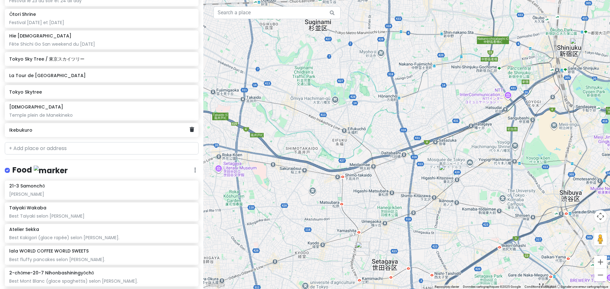
click at [75, 133] on div "Ikebukuro" at bounding box center [99, 130] width 180 height 9
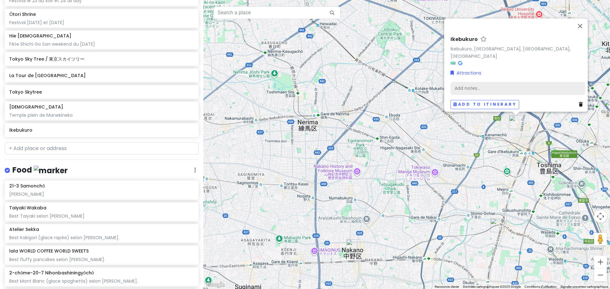
click at [469, 83] on div "Add notes..." at bounding box center [517, 88] width 135 height 13
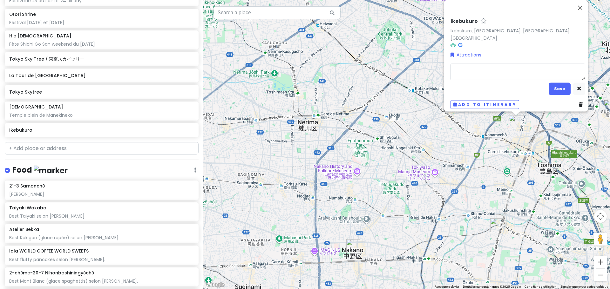
type textarea "x"
type textarea "Q"
type textarea "x"
type textarea "Qu"
type textarea "x"
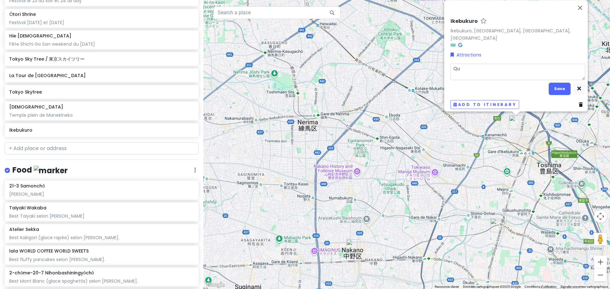
type textarea "Qua"
type textarea "x"
type textarea "Quar"
type textarea "x"
type textarea "Quart"
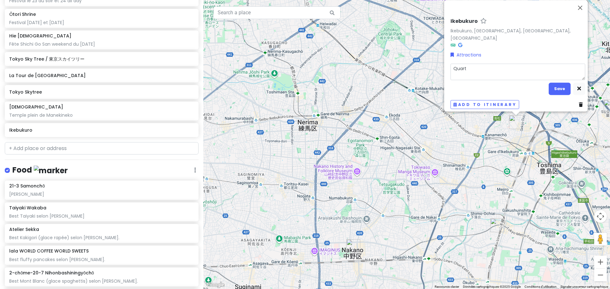
type textarea "x"
type textarea "Quarti"
type textarea "x"
type textarea "Quartie"
type textarea "x"
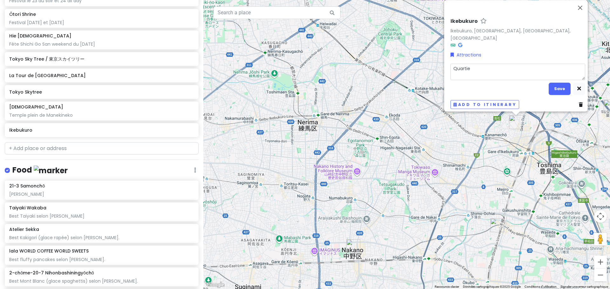
type textarea "Quartier"
type textarea "x"
type textarea "Quartier"
type textarea "x"
type textarea "Quartier q"
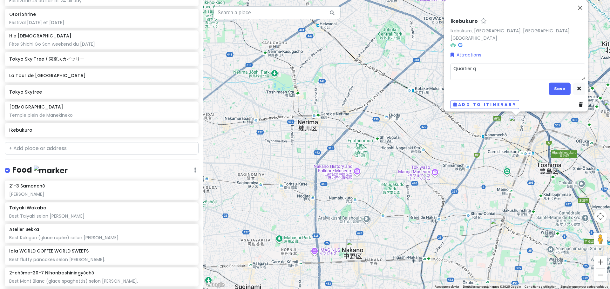
type textarea "x"
type textarea "Quartier qe"
type textarea "x"
type textarea "Quartier qee"
type textarea "x"
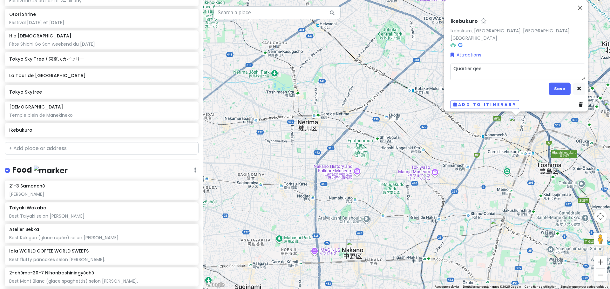
type textarea "Quartier qeek"
type textarea "x"
type textarea "Quartier qee"
type textarea "x"
type textarea "Quartier qe"
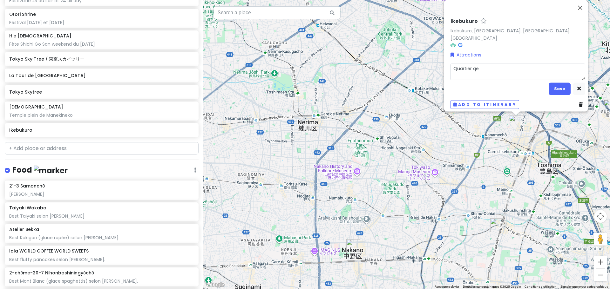
type textarea "x"
type textarea "Quartier q"
type textarea "x"
type textarea "Quartier"
type textarea "x"
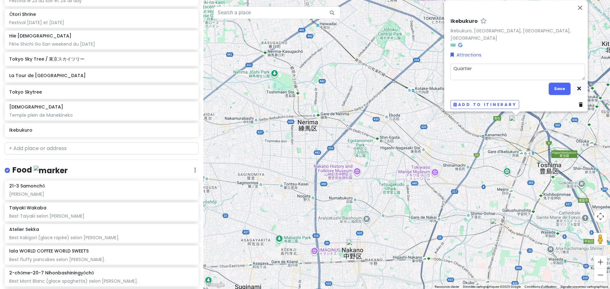
type textarea "Quartier g"
type textarea "x"
type textarea "Quartier ge"
type textarea "x"
type textarea "Quartier gee"
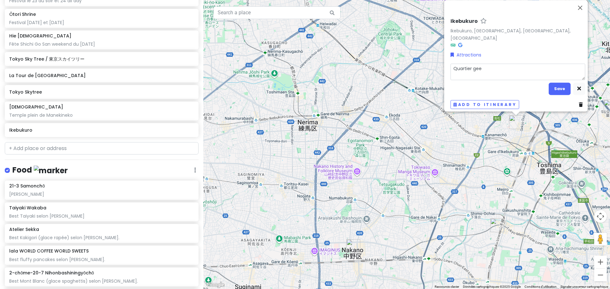
type textarea "x"
type textarea "Quartier geek"
type textarea "x"
type textarea "Quartier geek"
type textarea "x"
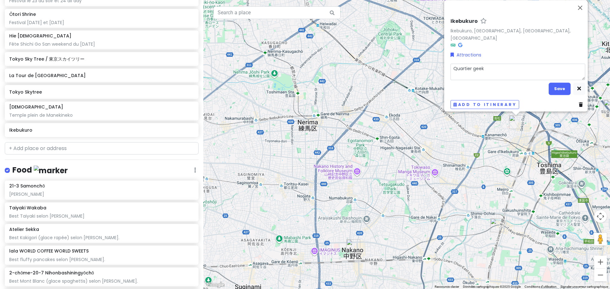
type textarea "Quartier geek /"
type textarea "x"
type textarea "Quartier geek /"
type textarea "x"
type textarea "Quartier geek / o"
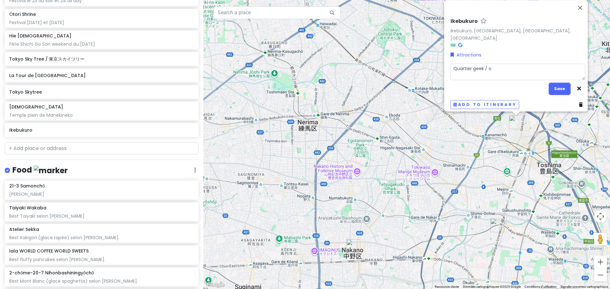
type textarea "x"
type textarea "Quartier geek / ot"
type textarea "x"
type textarea "Quartier geek / ota"
type textarea "x"
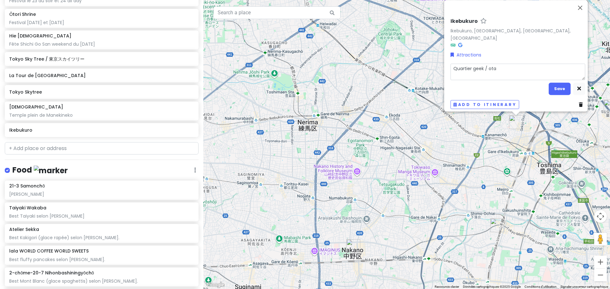
type textarea "Quartier geek / otak"
type textarea "x"
type textarea "Quartier geek / otaku"
type textarea "x"
type textarea "Quartier geek / otaku"
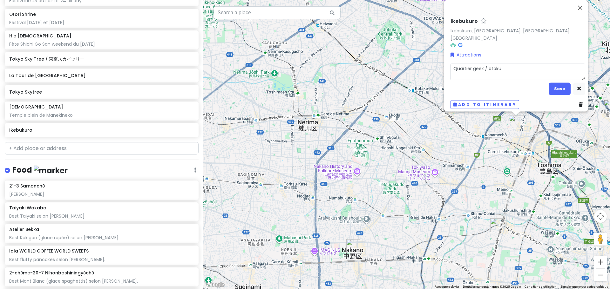
type textarea "x"
type textarea "Quartier geek / [PERSON_NAME]"
type textarea "x"
type textarea "Quartier geek / otaku pl"
type textarea "x"
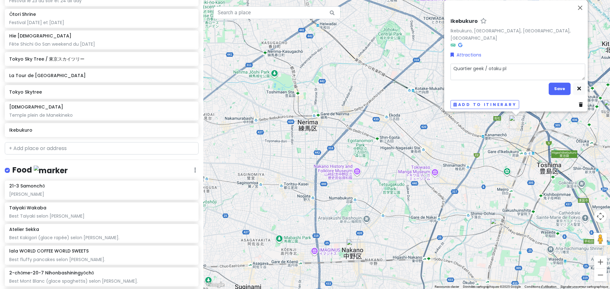
type textarea "Quartier geek / [PERSON_NAME]"
type textarea "x"
type textarea "Quartier geek / otaku plus"
type textarea "x"
type textarea "Quartier geek / [PERSON_NAME]"
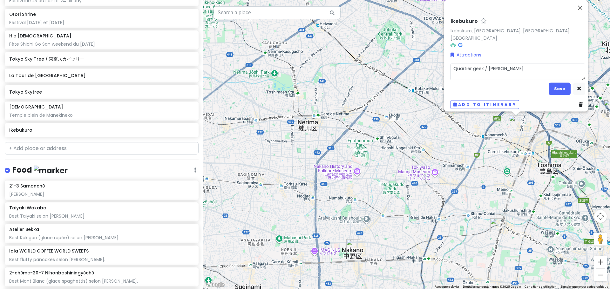
type textarea "x"
type textarea "Quartier geek / otaku pl"
type textarea "x"
type textarea "Quartier geek / [PERSON_NAME]"
type textarea "x"
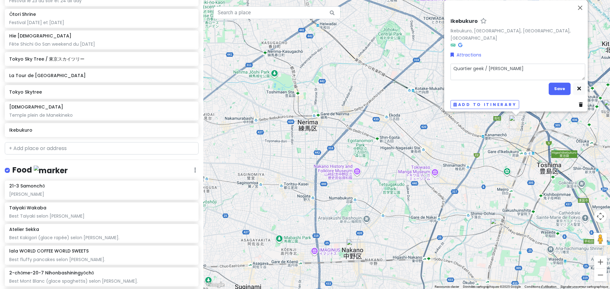
type textarea "Quartier geek / otaku"
type textarea "x"
type textarea "Quartier geek / [PERSON_NAME]"
type textarea "x"
type textarea "Quartier geek / [PERSON_NAME]"
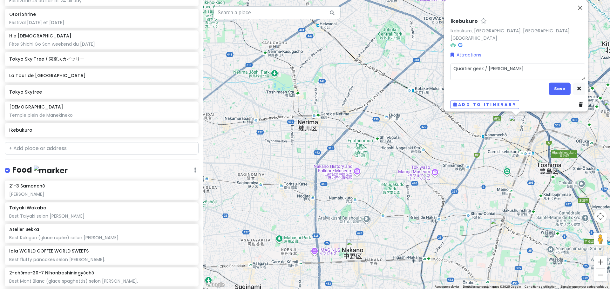
type textarea "x"
type textarea "Quartier geek / otaku moi"
type textarea "x"
type textarea "Quartier geek / [PERSON_NAME]"
type textarea "x"
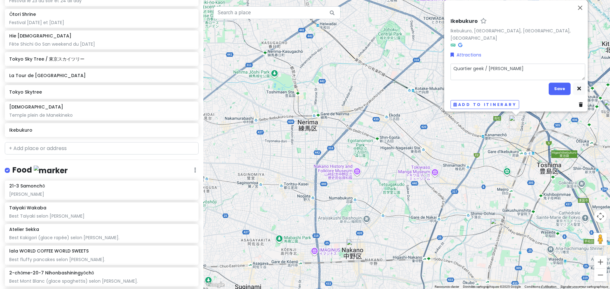
type textarea "Quartier geek / otaku moins"
type textarea "x"
type textarea "Quartier geek / otaku moins"
type textarea "x"
type textarea "Quartier geek / otaku moins t"
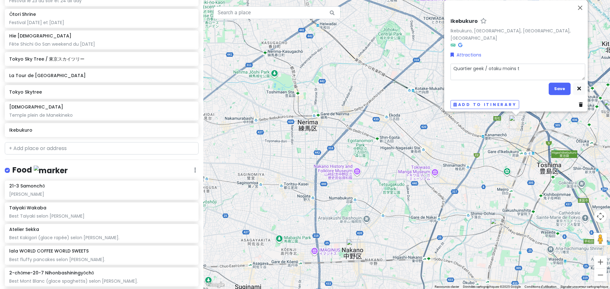
type textarea "x"
type textarea "Quartier geek / otaku moins to"
type textarea "x"
type textarea "Quartier geek / otaku moins tor"
type textarea "x"
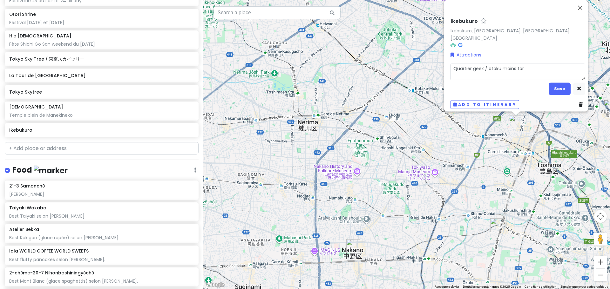
type textarea "Quartier geek / [PERSON_NAME]"
type textarea "x"
type textarea "Quartier geek / otaku moins toris"
type textarea "x"
type textarea "Quartier geek / otaku moins torist"
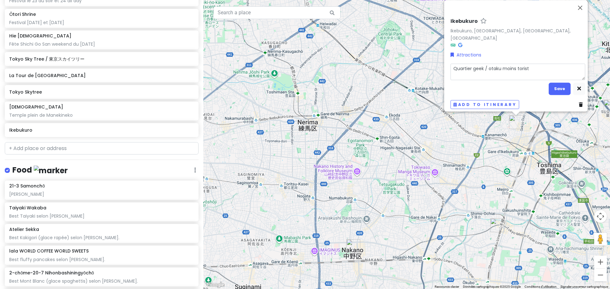
type textarea "x"
type textarea "Quartier geek / otaku moins toris"
type textarea "x"
type textarea "Quartier geek / [PERSON_NAME]"
type textarea "x"
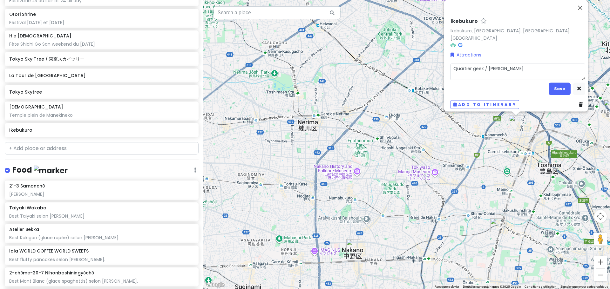
type textarea "Quartier geek / otaku moins tor"
type textarea "x"
type textarea "Quartier geek / otaku moins to"
type textarea "x"
type textarea "Quartier geek / otaku moins tou"
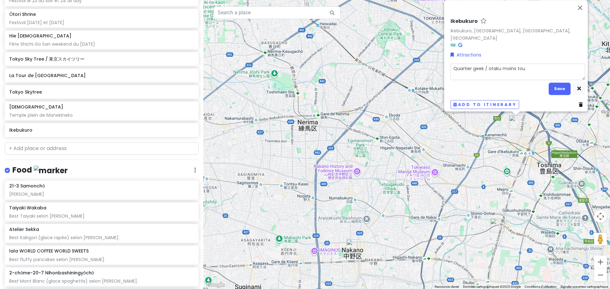
type textarea "x"
type textarea "Quartier geek / otaku moins tour"
type textarea "x"
type textarea "Quartier geek / otaku moins touri"
type textarea "x"
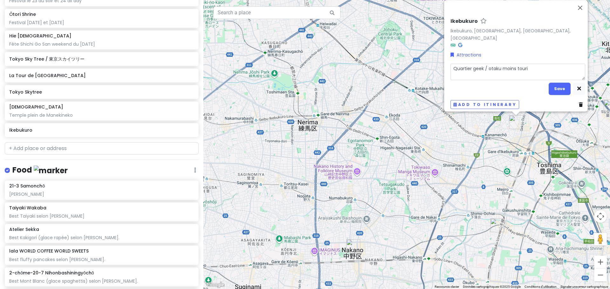
type textarea "Quartier geek / otaku moins touris"
type textarea "x"
type textarea "Quartier geek / otaku moins tourist"
type textarea "x"
type textarea "Quartier geek / otaku moins touristi"
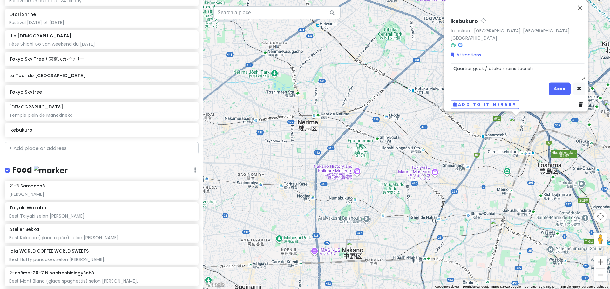
type textarea "x"
type textarea "Quartier geek / otaku moins touristiq"
type textarea "x"
type textarea "Quartier geek / otaku moins touristiqu"
type textarea "x"
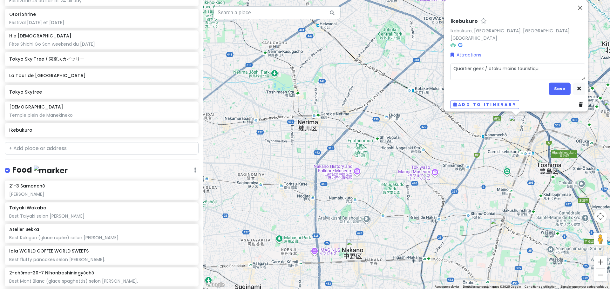
type textarea "Quartier geek / otaku moins touristique"
type textarea "x"
type textarea "Quartier geek / otaku moins touristique"
type textarea "x"
type textarea "Quartier geek / otaku moins touristique qu"
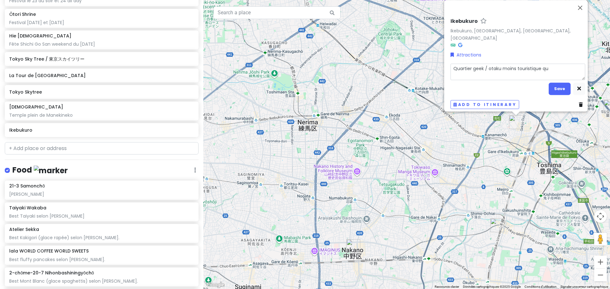
type textarea "x"
type textarea "Quartier geek / otaku moins touristique que"
type textarea "x"
type textarea "Quartier geek / otaku moins touristique que"
type textarea "x"
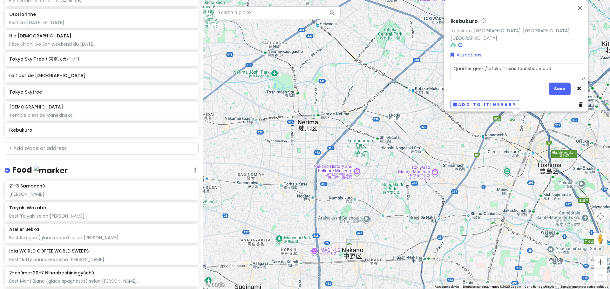
type textarea "Quartier geek / otaku moins touristique que A"
type textarea "x"
type textarea "Quartier geek / otaku moins touristique que Ak"
type textarea "x"
type textarea "Quartier geek / otaku moins touristique que Aki"
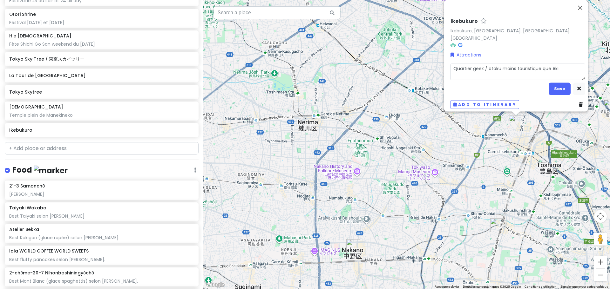
type textarea "x"
type textarea "Quartier geek / otaku moins touristique que [GEOGRAPHIC_DATA]"
type textarea "x"
type textarea "Quartier geek / otaku moins touristique que Aki"
click at [555, 90] on button "Save" at bounding box center [560, 89] width 22 height 12
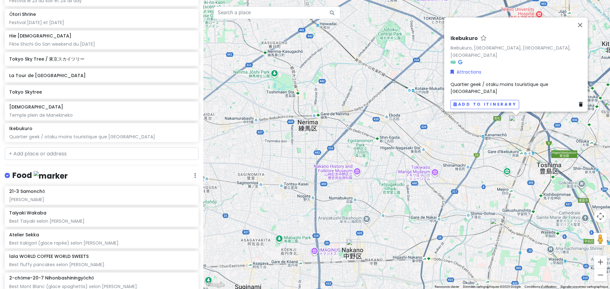
scroll to position [460, 0]
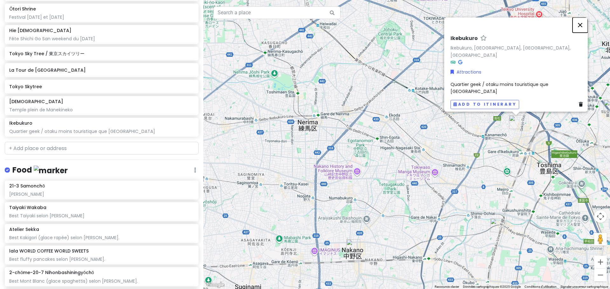
click at [587, 33] on button "Fermer" at bounding box center [579, 24] width 15 height 15
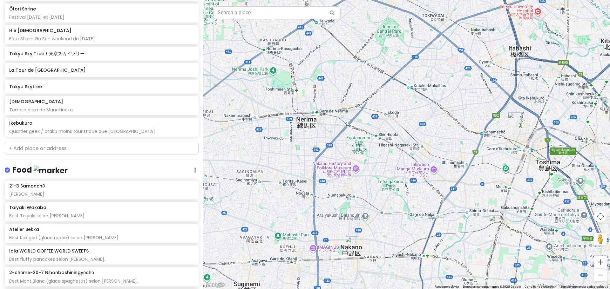
drag, startPoint x: 395, startPoint y: 252, endPoint x: 394, endPoint y: 248, distance: 3.6
click at [394, 248] on div at bounding box center [406, 144] width 407 height 289
click at [51, 126] on div "Ikebukuro Quartier geek / otaku moins touristique que [GEOGRAPHIC_DATA]" at bounding box center [101, 127] width 185 height 14
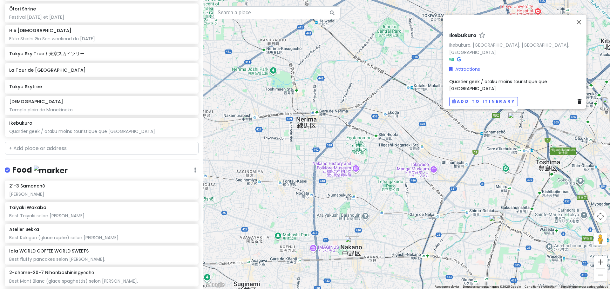
click at [508, 85] on span "Quartier geek / otaku moins touristique que [GEOGRAPHIC_DATA]" at bounding box center [498, 84] width 99 height 13
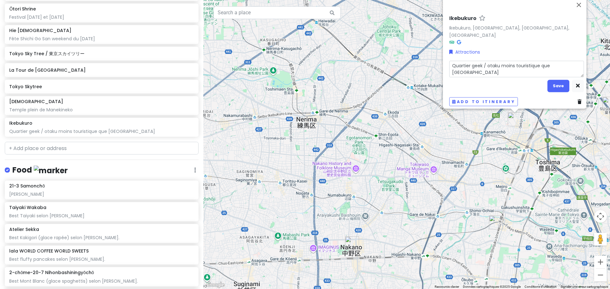
click at [490, 69] on textarea "Quartier geek / otaku moins touristique que [GEOGRAPHIC_DATA]" at bounding box center [516, 69] width 135 height 17
click at [575, 61] on textarea "Quartier geek / otaku moins touristique que [GEOGRAPHIC_DATA]" at bounding box center [516, 69] width 135 height 17
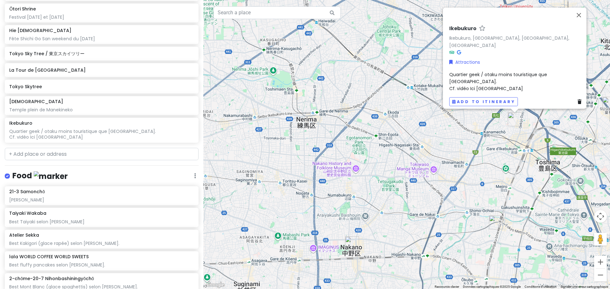
scroll to position [466, 0]
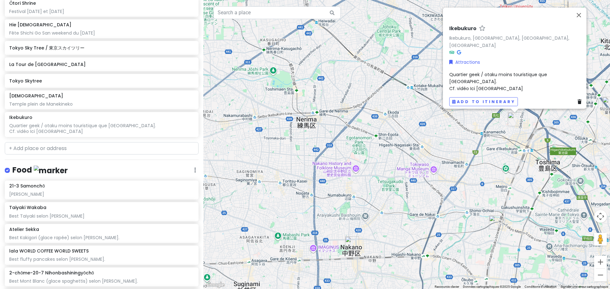
click at [507, 86] on div "Quartier geek / otaku moins touristique que [GEOGRAPHIC_DATA]. Cf. vidéo Ici [G…" at bounding box center [516, 81] width 135 height 21
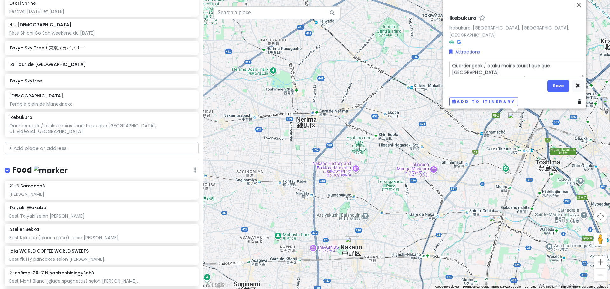
click at [507, 71] on textarea "Quartier geek / otaku moins touristique que [GEOGRAPHIC_DATA]. Cf. vidéo Ici [G…" at bounding box center [516, 69] width 135 height 17
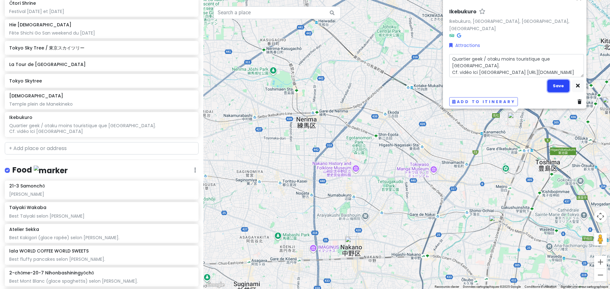
click at [556, 82] on button "Save" at bounding box center [558, 86] width 22 height 12
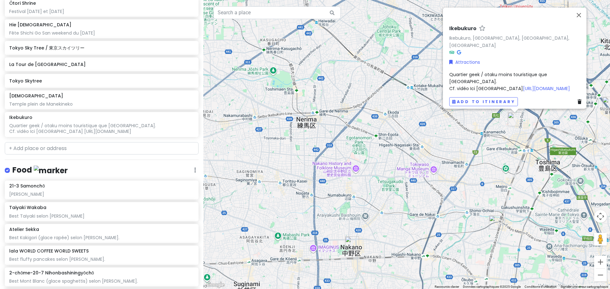
click at [380, 154] on div "Ikebukuro Ikebukuro, [GEOGRAPHIC_DATA], [GEOGRAPHIC_DATA], [GEOGRAPHIC_DATA] At…" at bounding box center [406, 144] width 407 height 289
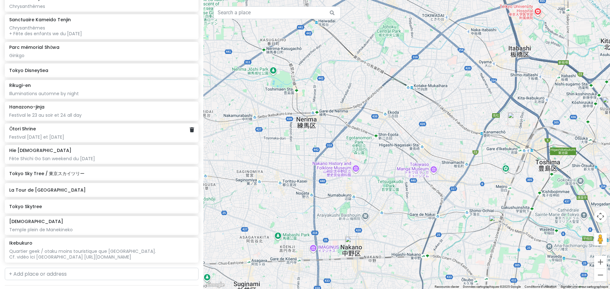
scroll to position [275, 0]
